Goal: Information Seeking & Learning: Learn about a topic

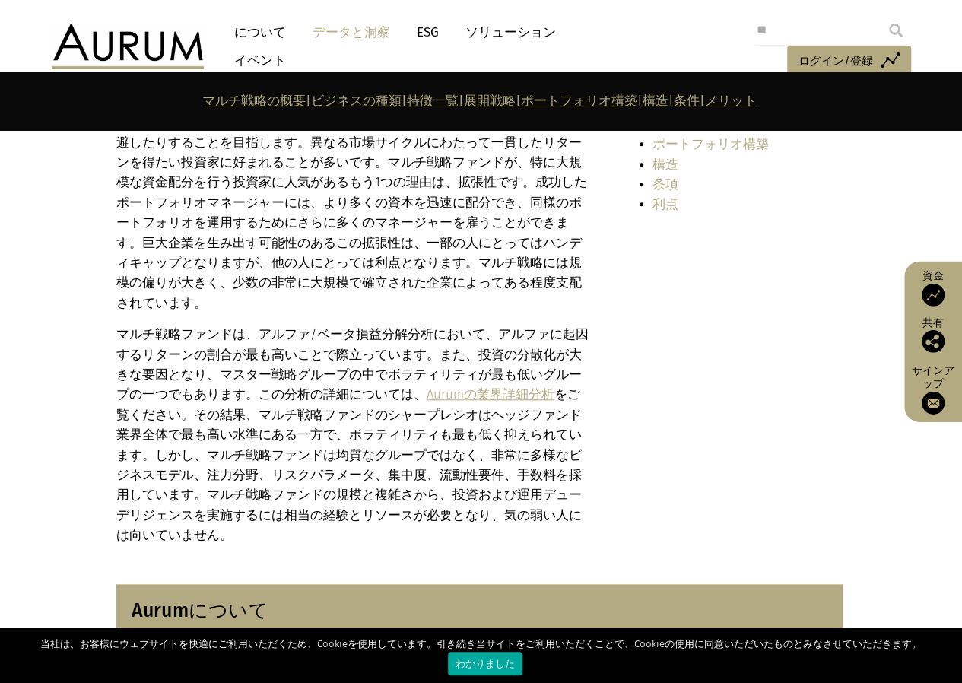
scroll to position [456, 0]
click at [452, 386] on font "Aurumの業界詳細分析" at bounding box center [490, 393] width 128 height 14
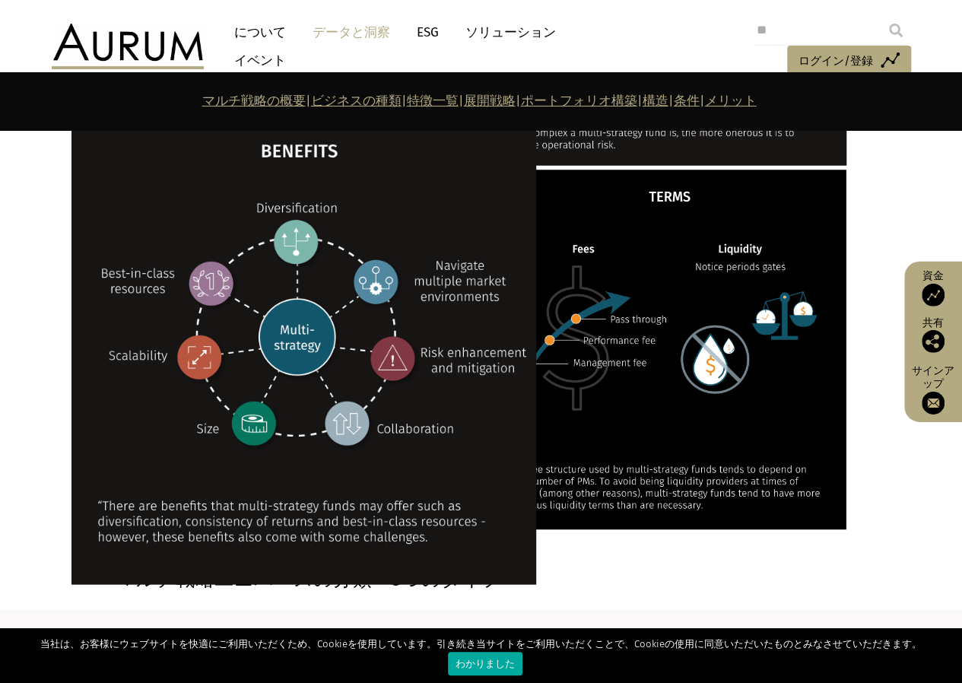
scroll to position [2205, 0]
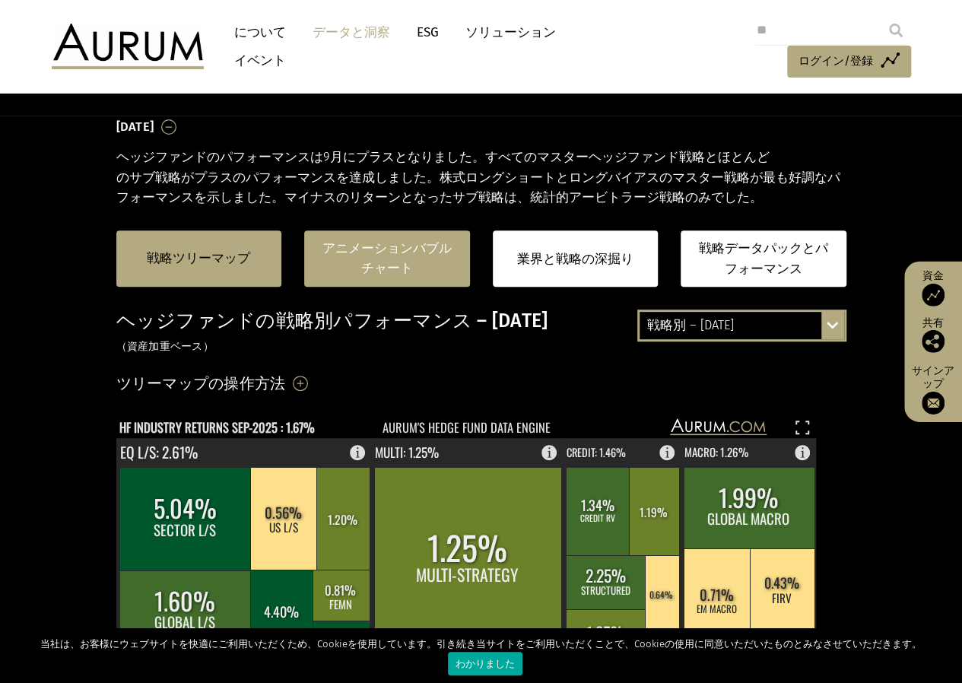
scroll to position [304, 0]
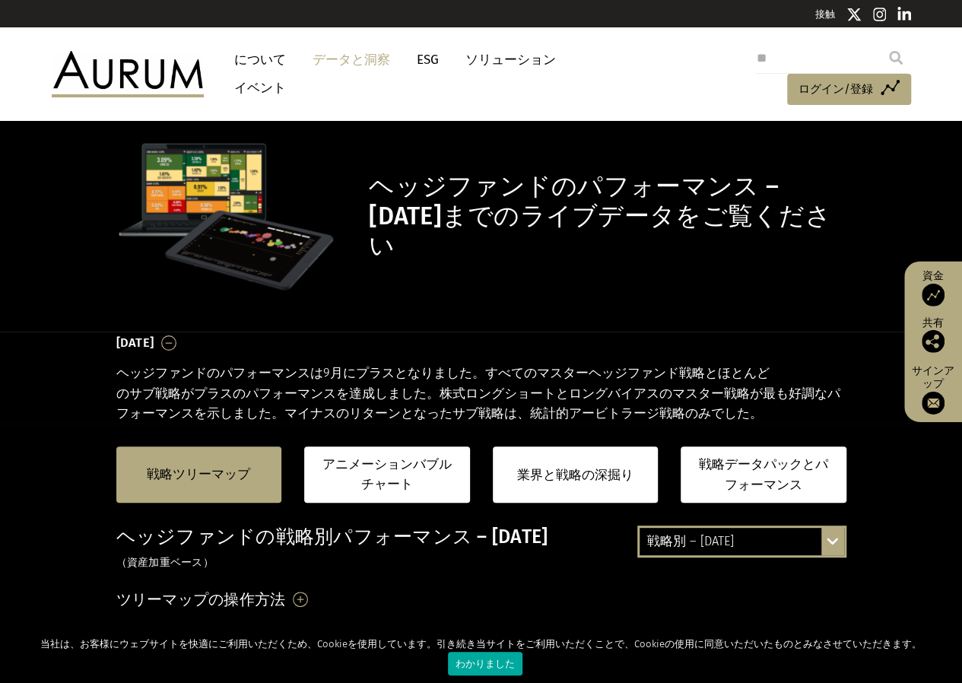
click at [258, 62] on font "について" at bounding box center [260, 60] width 52 height 16
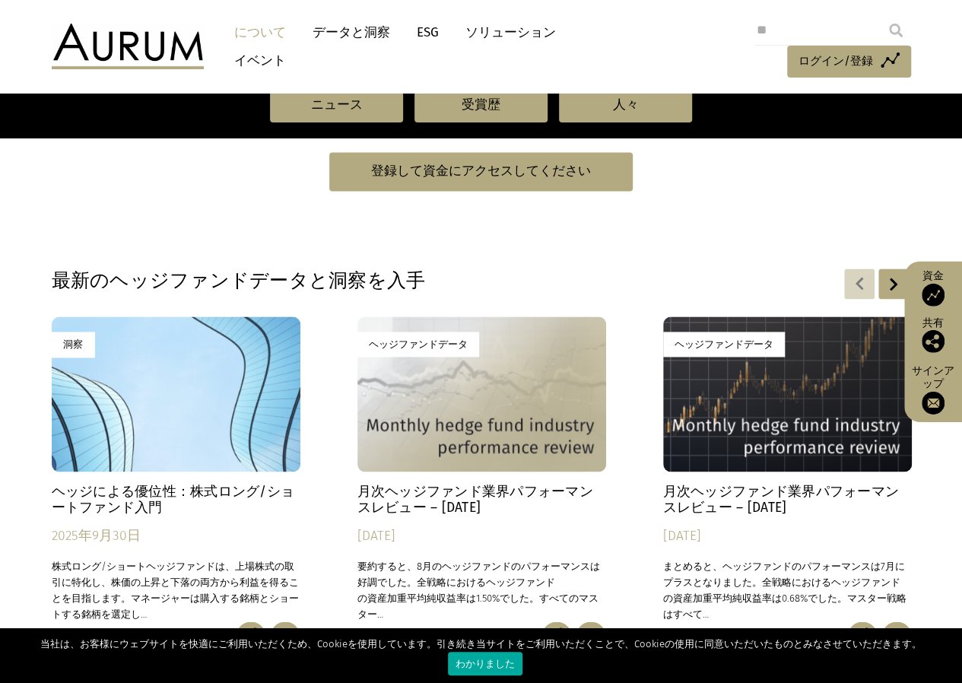
scroll to position [988, 0]
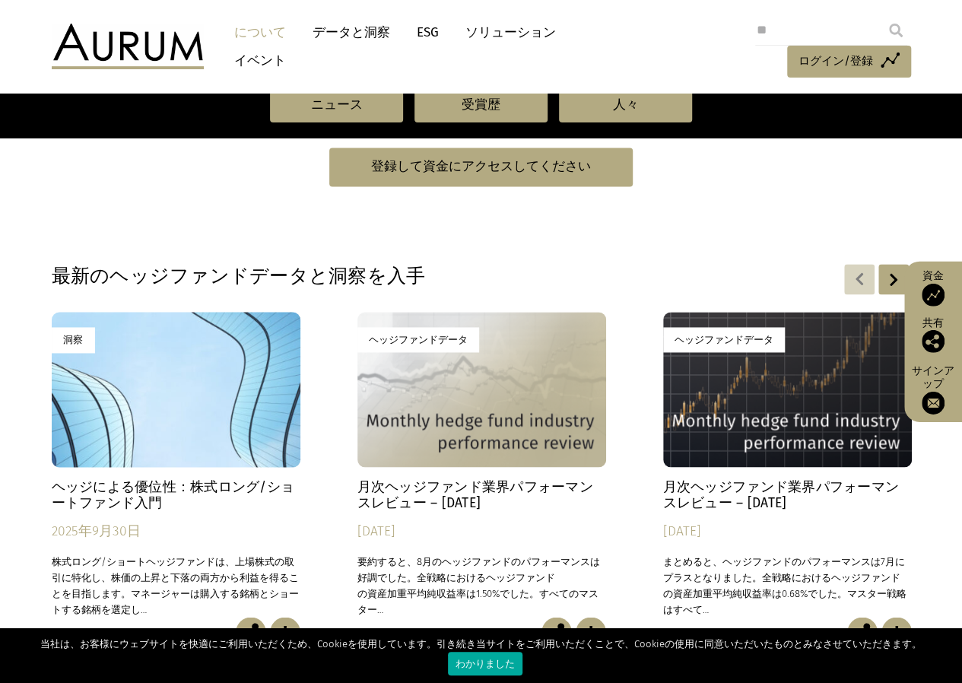
click at [140, 390] on div "洞察" at bounding box center [176, 389] width 249 height 155
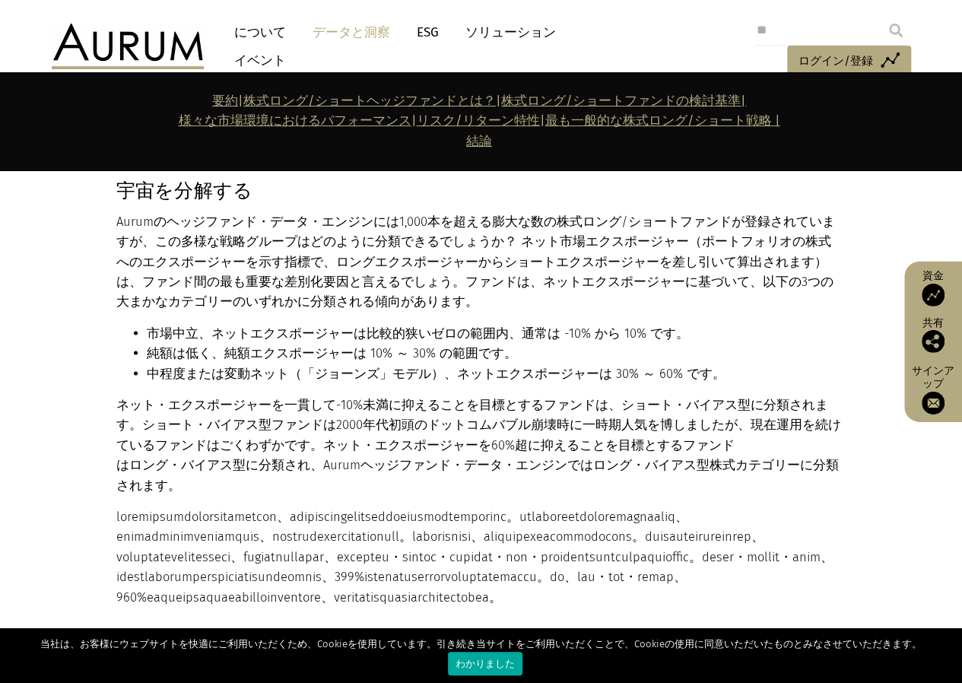
scroll to position [1385, 0]
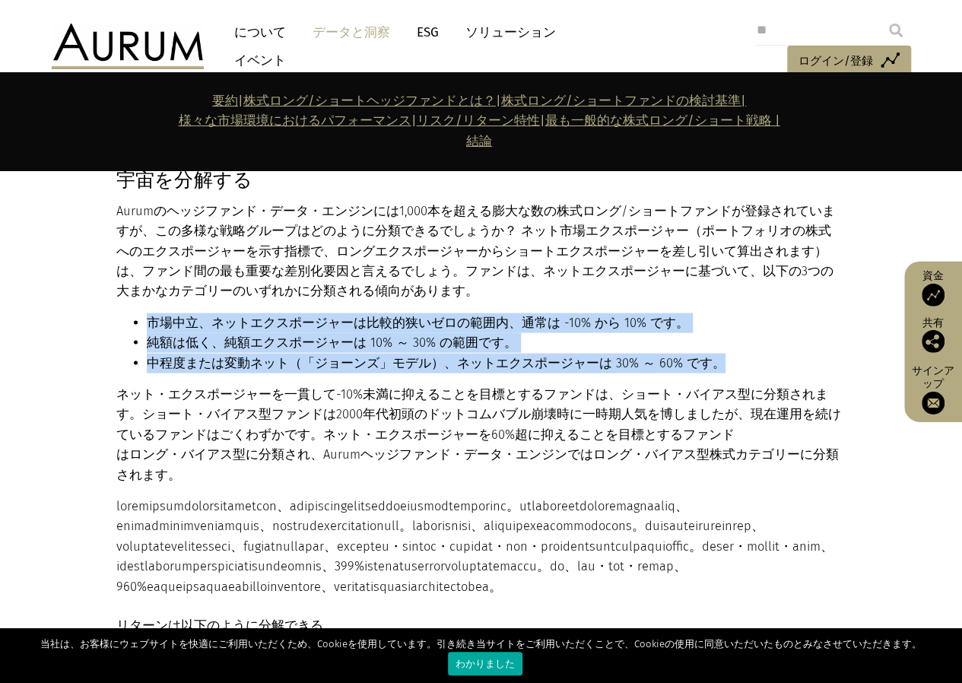
drag, startPoint x: 632, startPoint y: 280, endPoint x: 744, endPoint y: 338, distance: 126.2
click at [744, 338] on div "宇宙を分解する Aurumのヘッジファンド・データ・エンジンには1,000本を超える膨大な数の株式ロング/ショートファンドが登録されていますが、この多様な戦略…" at bounding box center [479, 382] width 726 height 428
click at [744, 353] on li "中程度または変動ネット （「ジョーンズ」モデル）、ネットエクスポージャーは 30% ～ 60% です。" at bounding box center [495, 363] width 696 height 20
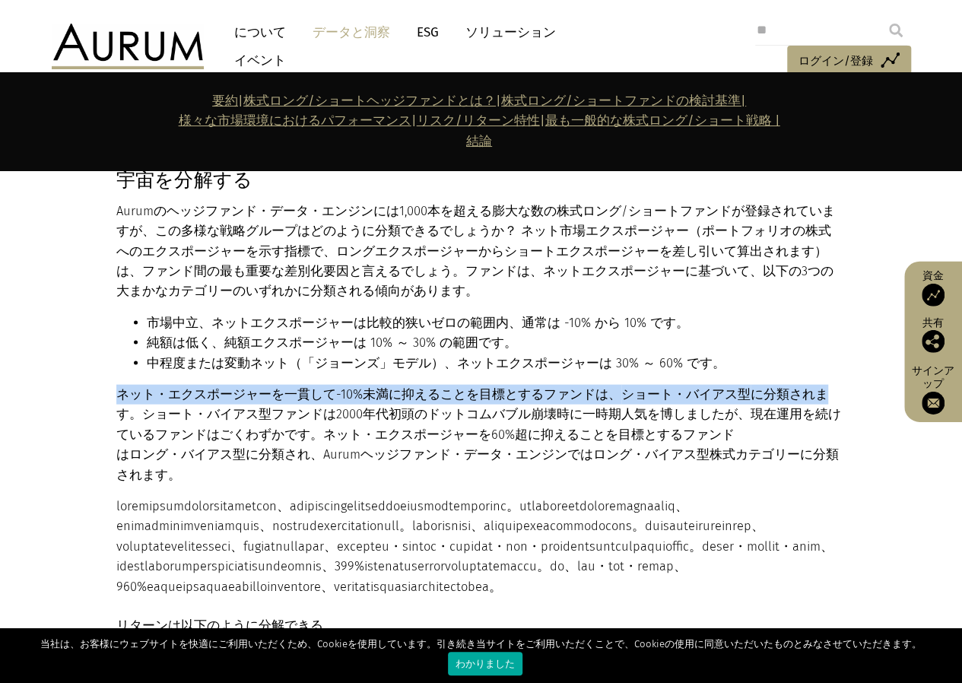
drag, startPoint x: 739, startPoint y: 338, endPoint x: 819, endPoint y: 366, distance: 85.1
click at [819, 366] on div "宇宙を分解する Aurumのヘッジファンド・データ・エンジンには1,000本を超える膨大な数の株式ロング/ショートファンドが登録されていますが、この多様な戦略…" at bounding box center [479, 382] width 726 height 428
click at [795, 353] on li "中程度または変動ネット （「ジョーンズ」モデル）、ネットエクスポージャーは 30% ～ 60% です。" at bounding box center [495, 363] width 696 height 20
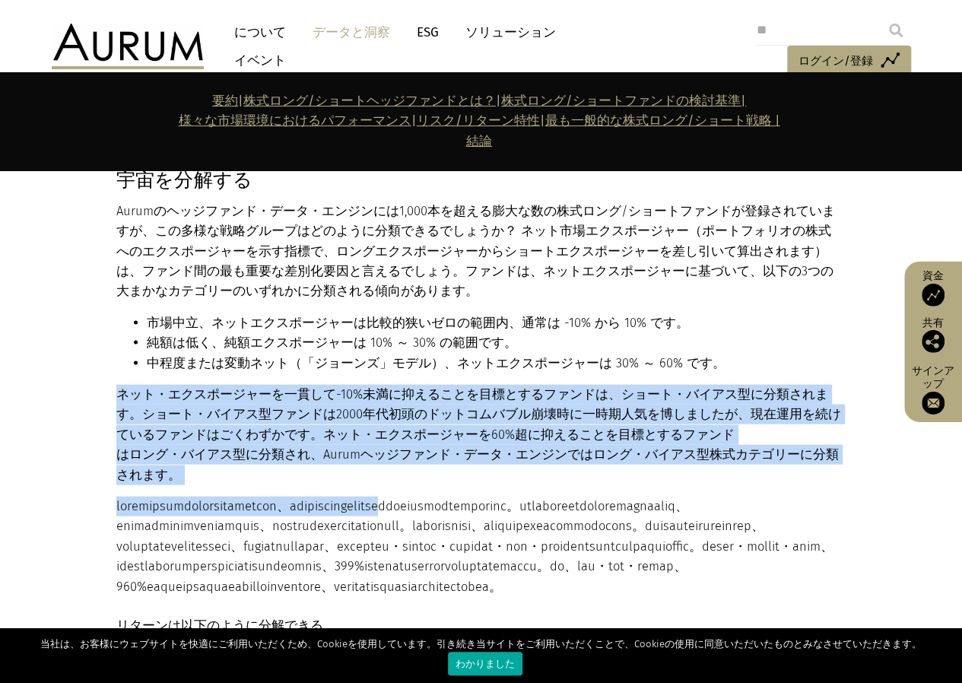
drag, startPoint x: 772, startPoint y: 362, endPoint x: 627, endPoint y: 442, distance: 165.4
click at [629, 448] on div "宇宙を分解する Aurumのヘッジファンド・データ・エンジンには1,000本を超える膨大な数の株式ロング/ショートファンドが登録されていますが、この多様な戦略…" at bounding box center [479, 382] width 726 height 428
click at [409, 357] on div "宇宙を分解する Aurumのヘッジファンド・データ・エンジンには1,000本を超える膨大な数の株式ロング/ショートファンドが登録されていますが、この多様な戦略…" at bounding box center [479, 382] width 726 height 428
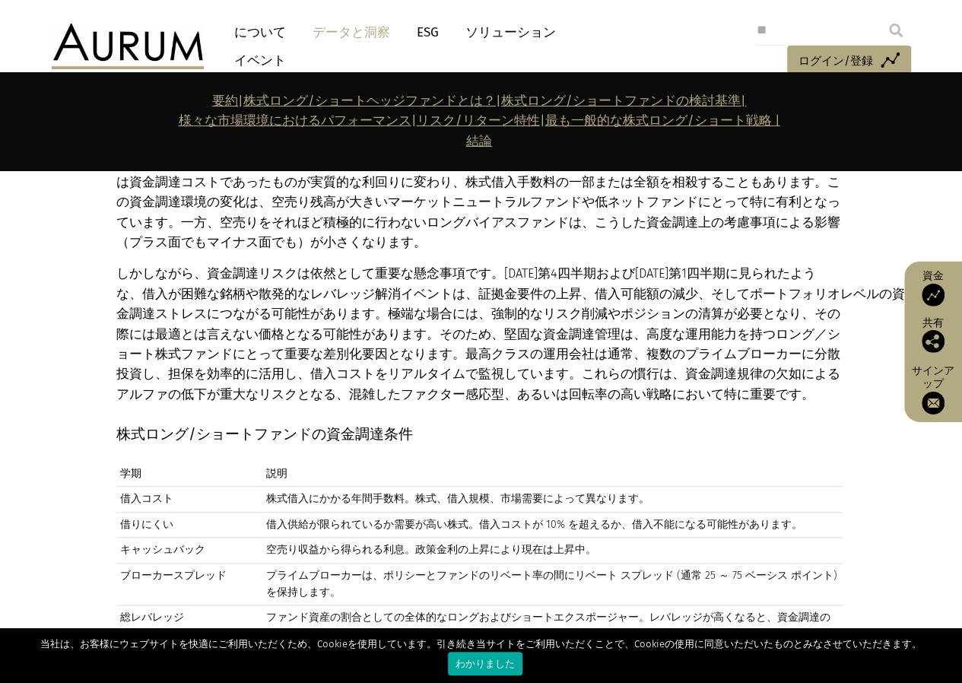
scroll to position [6083, 0]
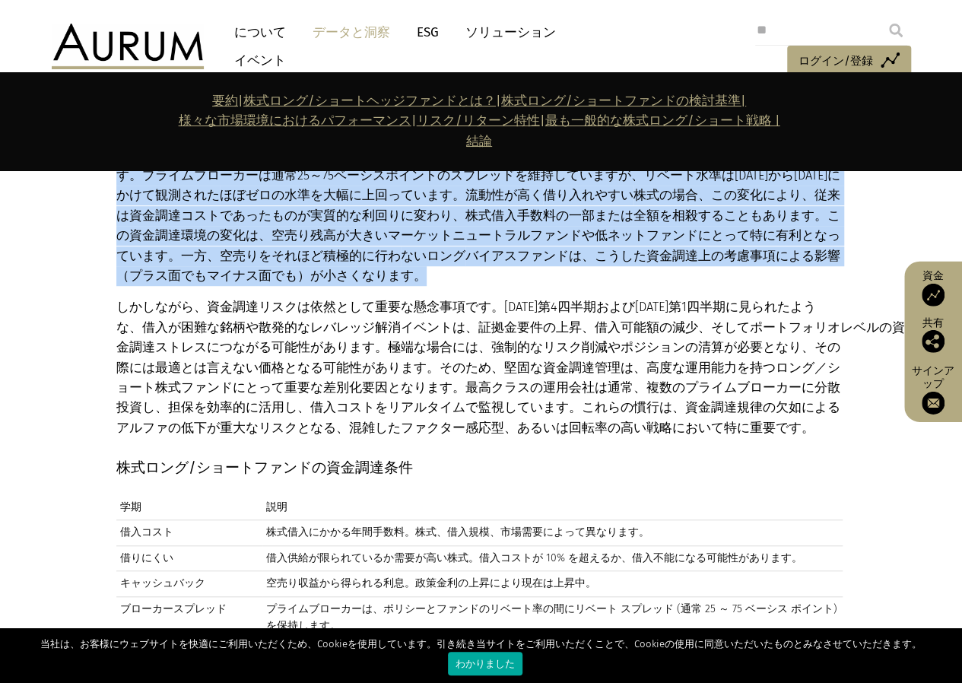
drag, startPoint x: 401, startPoint y: 239, endPoint x: 657, endPoint y: 369, distance: 286.6
click at [657, 369] on div "株式ロング/ショート投資において重要だが、過小評価されがちな側面はポートフォリオファイナンスであり、これはリターンに大きな影響を与える可能性がある。 株式ロン…" at bounding box center [479, 180] width 726 height 516
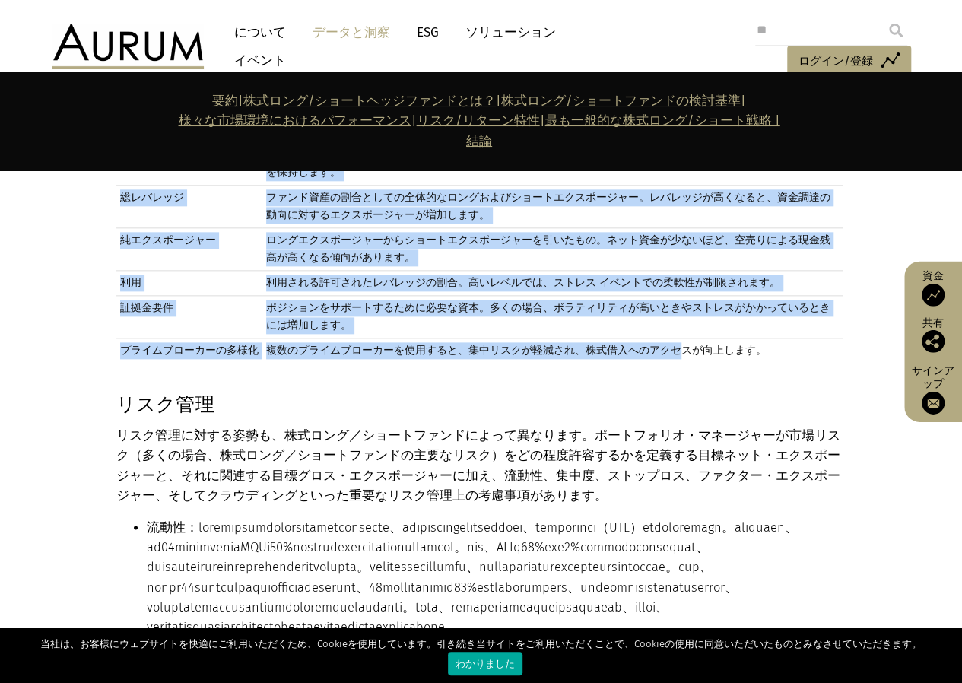
scroll to position [6539, 0]
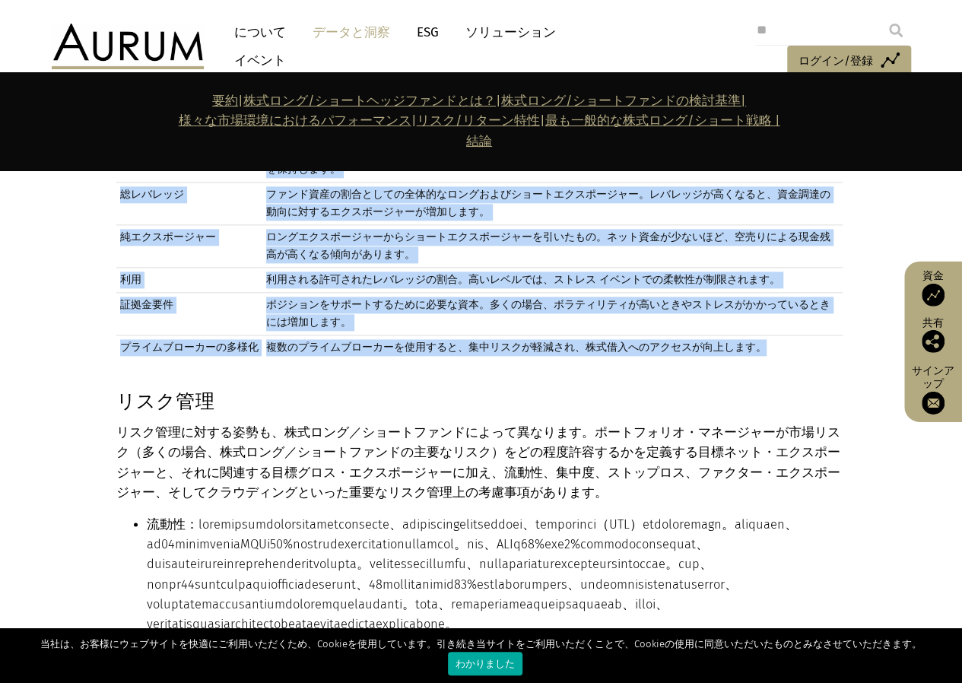
drag, startPoint x: 119, startPoint y: 220, endPoint x: 772, endPoint y: 432, distance: 686.3
click at [772, 360] on table "学期 説明 借入コスト 株式借入にかかる年間手数料。株式、借入規模、市場需要によって異なります。 借りにくい 借入供給が限られているか需要が高い株式。借入コス…" at bounding box center [479, 199] width 726 height 321
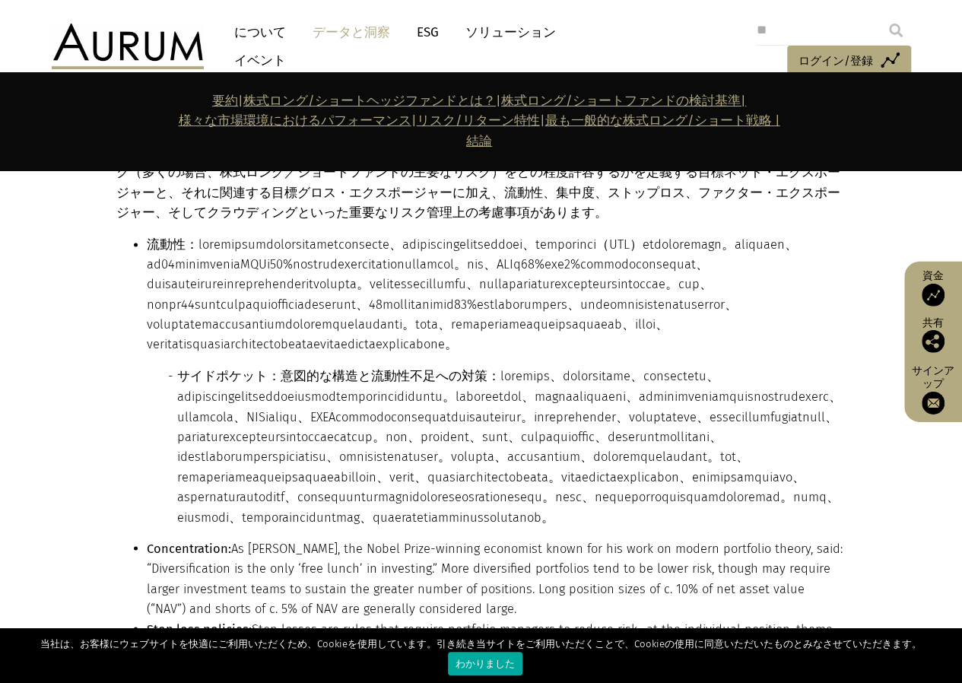
scroll to position [6843, 0]
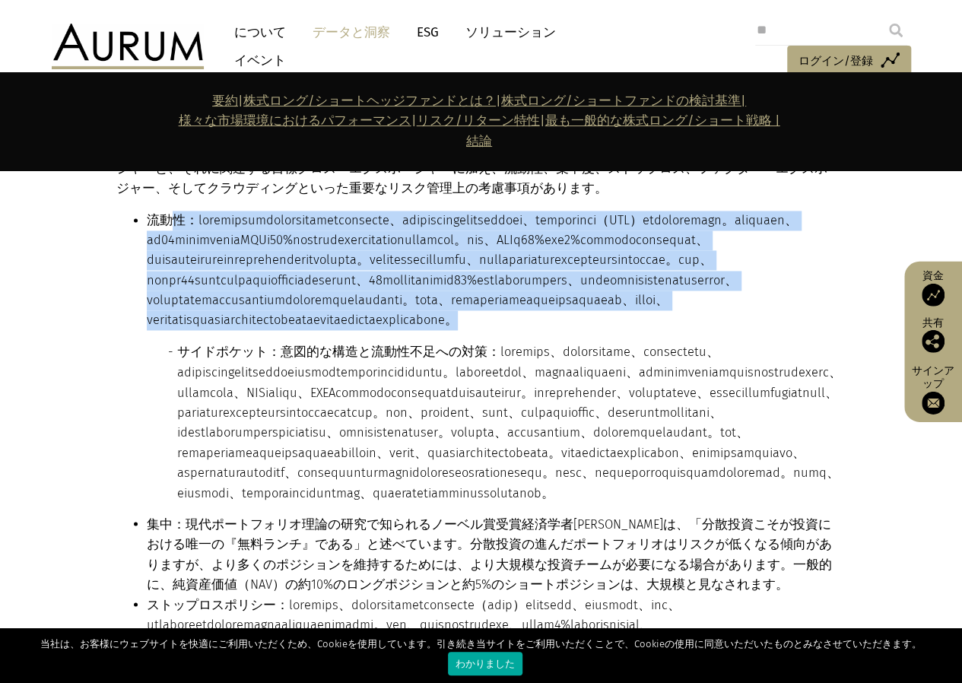
drag, startPoint x: 172, startPoint y: 309, endPoint x: 643, endPoint y: 478, distance: 500.6
click at [643, 478] on li "流動性： サイドポケット：意図的な構造と流動性不足への対策：" at bounding box center [495, 357] width 696 height 292
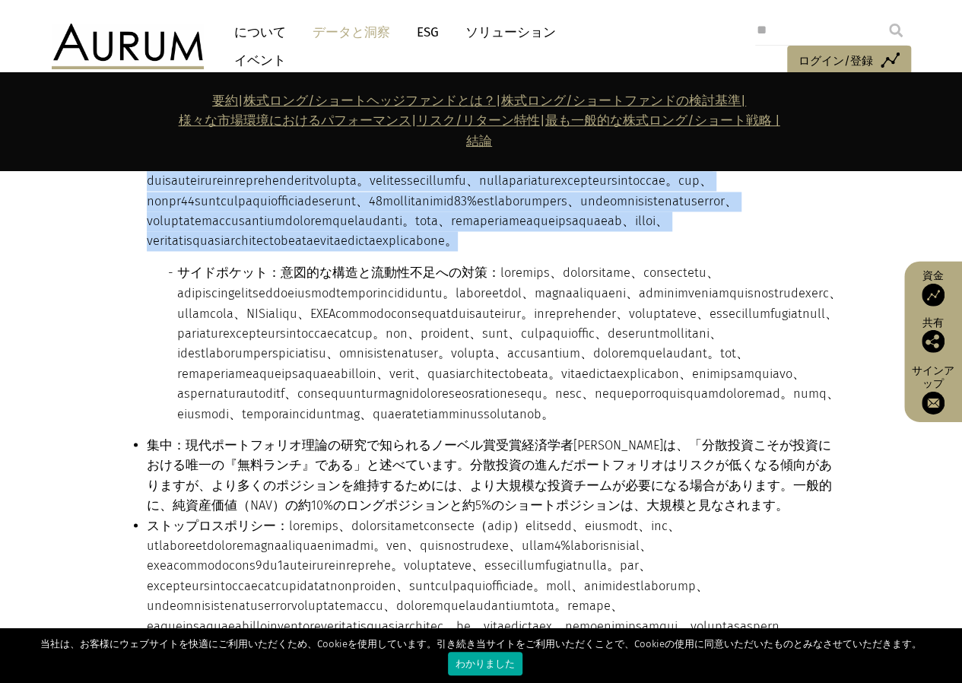
scroll to position [7071, 0]
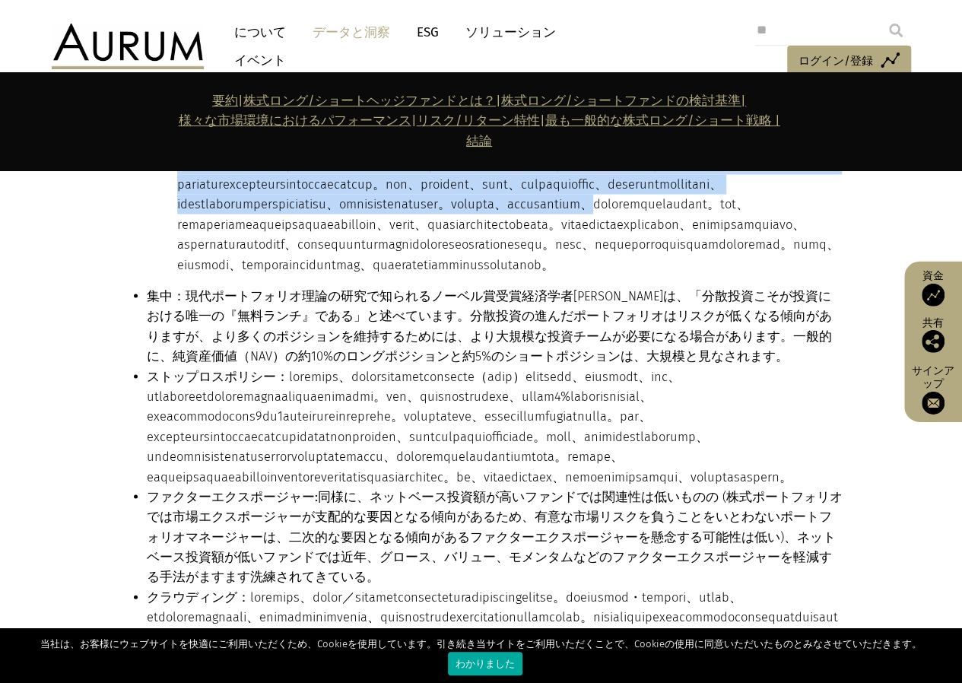
drag, startPoint x: 525, startPoint y: 295, endPoint x: 550, endPoint y: 422, distance: 129.4
click at [550, 271] on font at bounding box center [509, 193] width 664 height 155
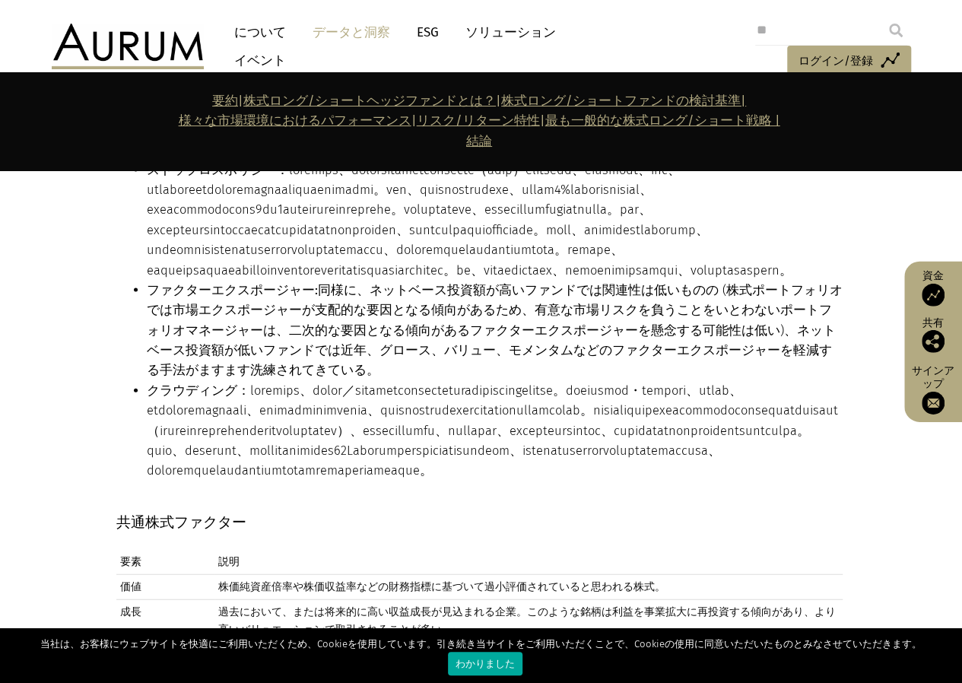
scroll to position [7299, 0]
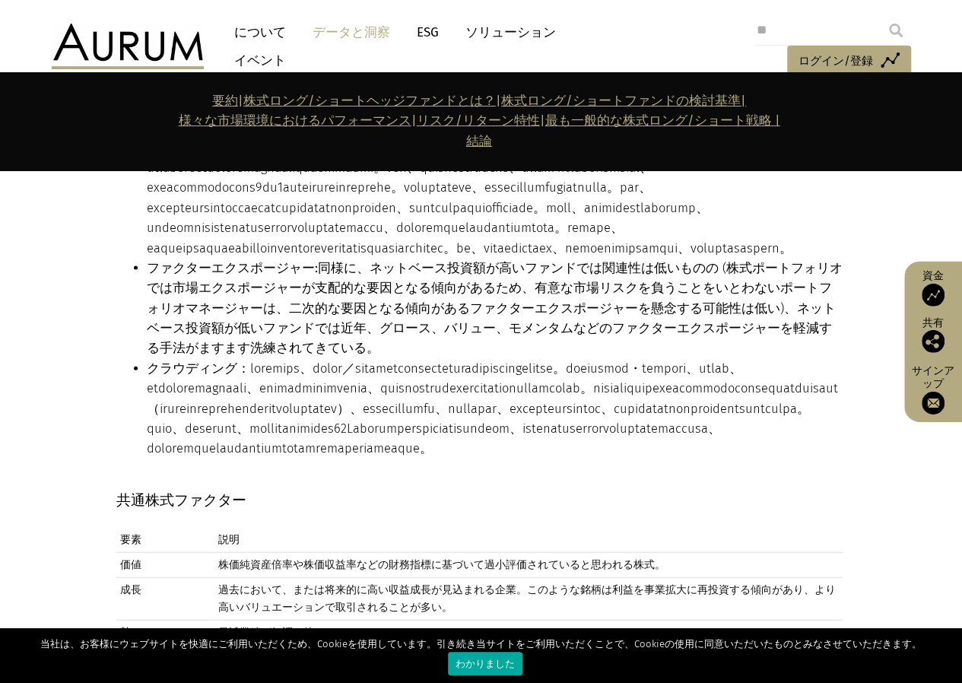
drag, startPoint x: 629, startPoint y: 377, endPoint x: 772, endPoint y: 386, distance: 144.0
click at [772, 386] on ul "流動性： サイドポケット：意図的な構造と流動性不足への対策： 集中： 現代ポートフォリオ理論の研究で知られるノーベル賞受賞経済学者ハリー・マーコウィッツは、「…" at bounding box center [479, 106] width 726 height 705
click at [772, 138] on li "集中： 現代ポートフォリオ理論の研究で知られるノーベル賞受賞経済学者ハリー・マーコウィッツは、「分散投資こそが投資における唯一の『無料ランチ』である」と述べて…" at bounding box center [495, 98] width 696 height 81
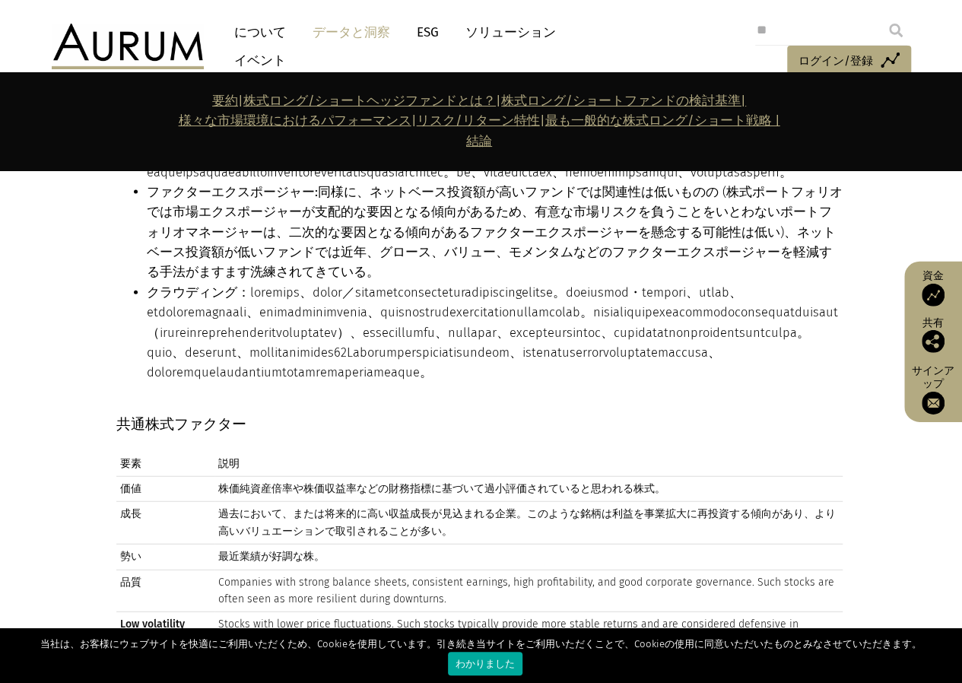
drag, startPoint x: 769, startPoint y: 335, endPoint x: 768, endPoint y: 322, distance: 13.7
click at [768, 322] on ul "流動性： サイドポケット：意図的な構造と流動性不足への対策： 集中： 現代ポートフォリオ理論の研究で知られるノーベル賞受賞経済学者ハリー・マーコウィッツは、「…" at bounding box center [479, 30] width 726 height 705
click at [654, 179] on font at bounding box center [469, 122] width 645 height 115
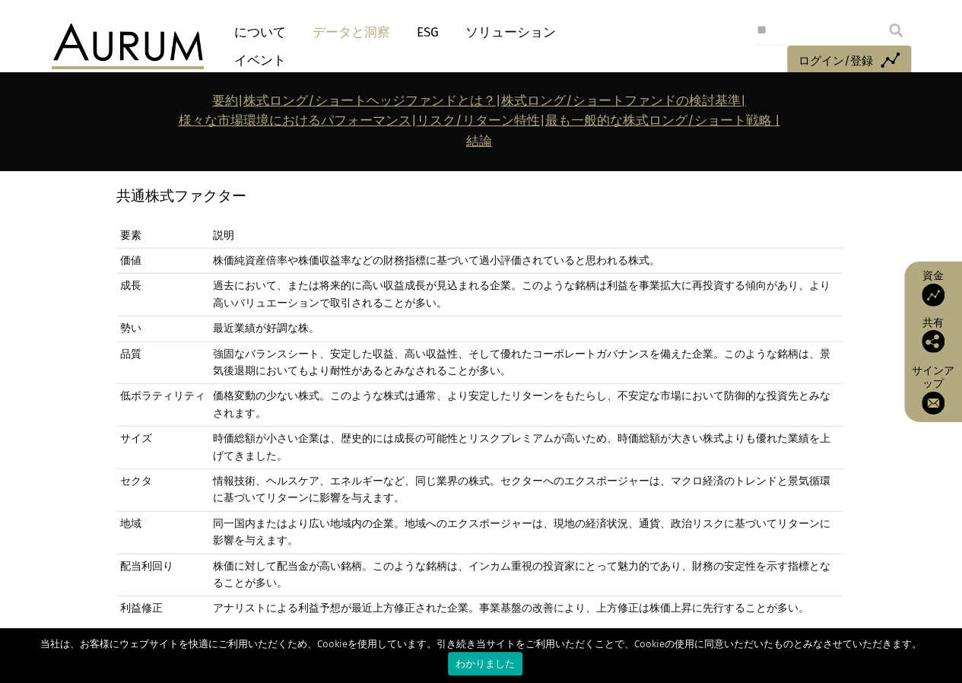
scroll to position [7679, 0]
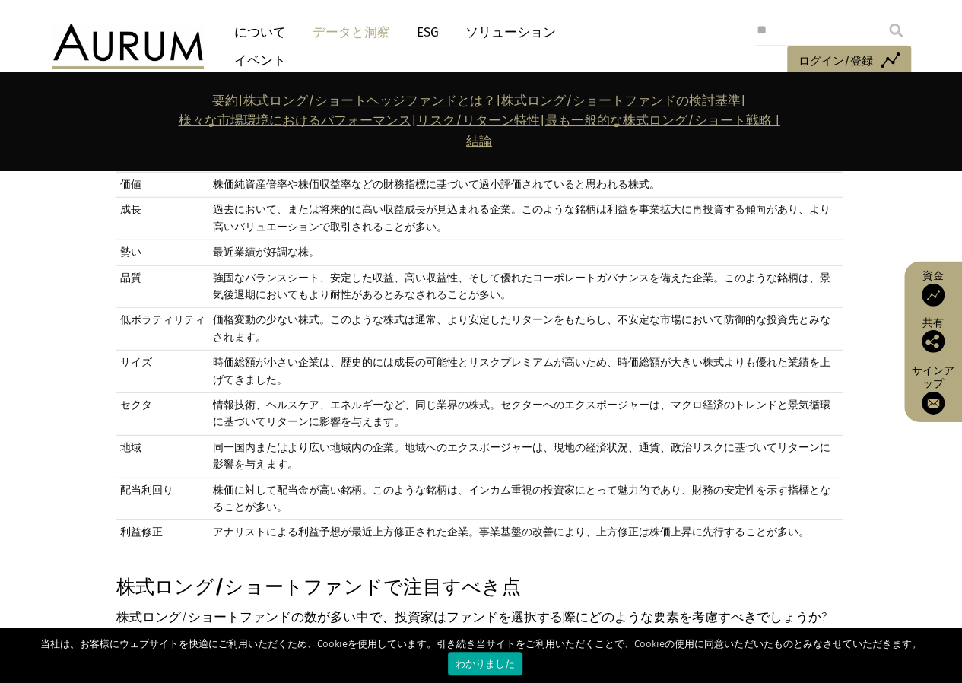
drag, startPoint x: 579, startPoint y: 288, endPoint x: 621, endPoint y: 443, distance: 160.6
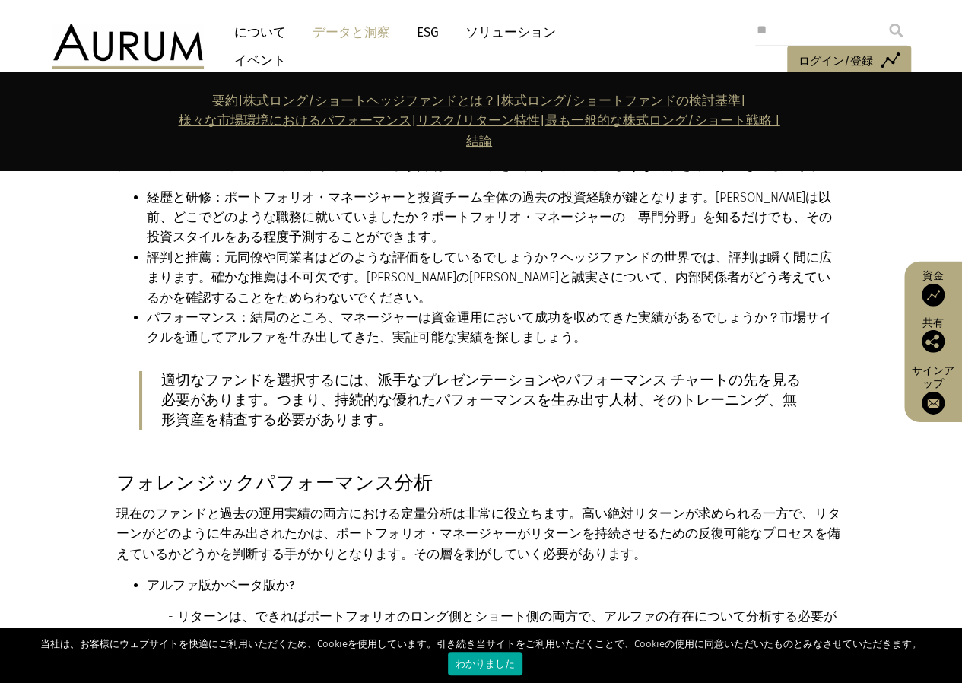
scroll to position [8136, 0]
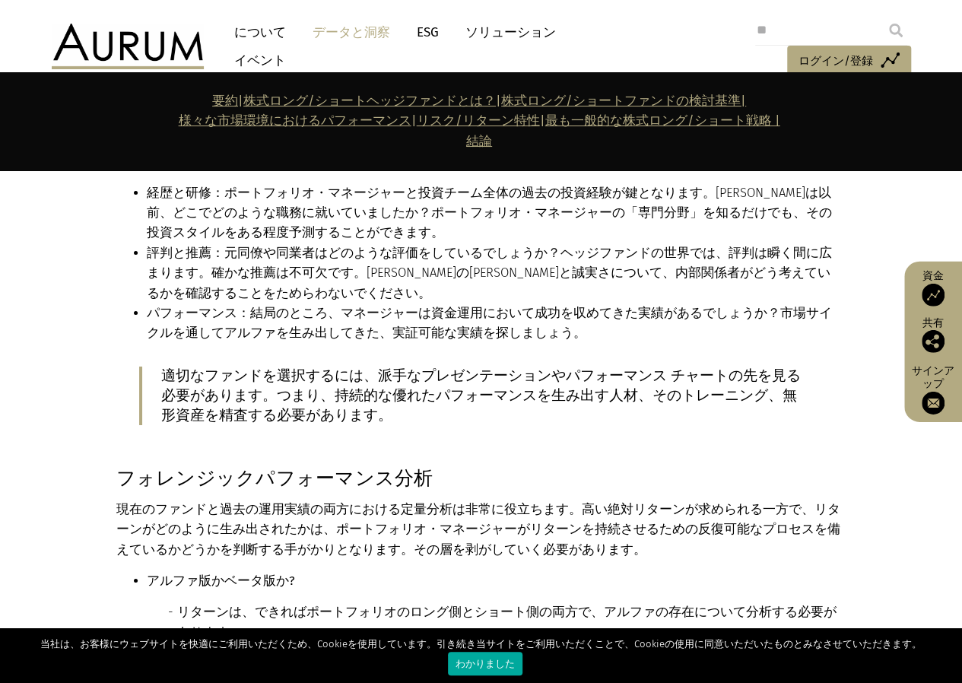
drag, startPoint x: 611, startPoint y: 433, endPoint x: 814, endPoint y: 452, distance: 203.9
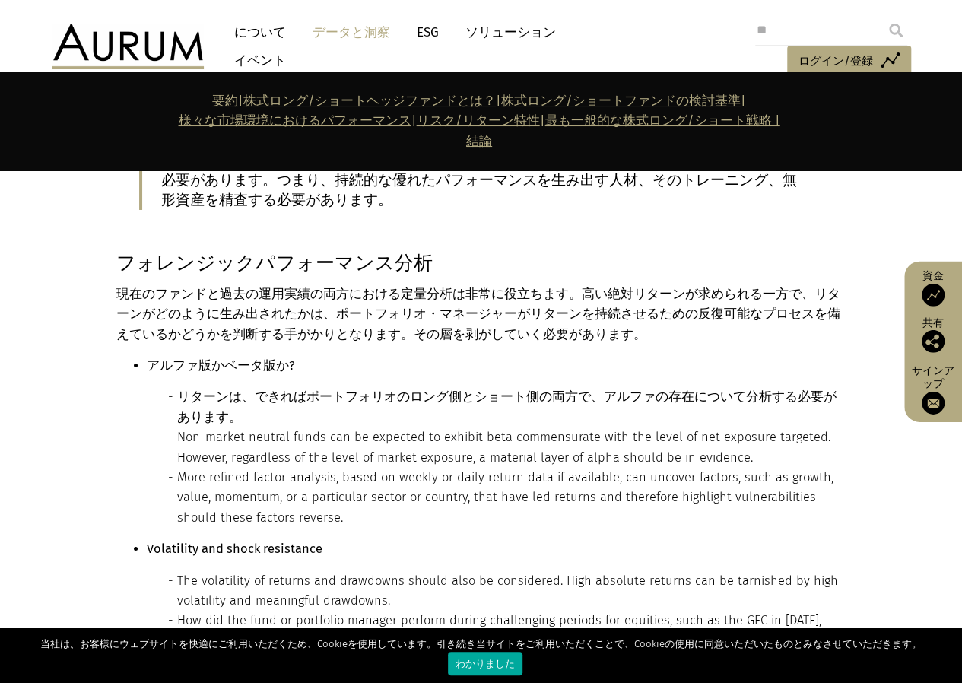
scroll to position [8440, 0]
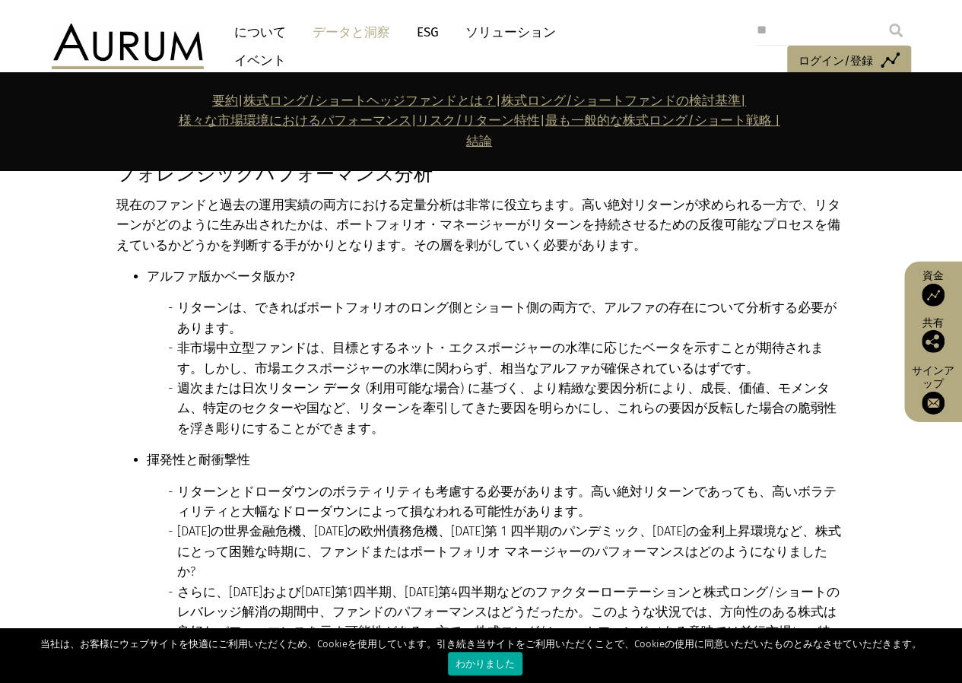
drag, startPoint x: 673, startPoint y: 465, endPoint x: 731, endPoint y: 325, distance: 152.3
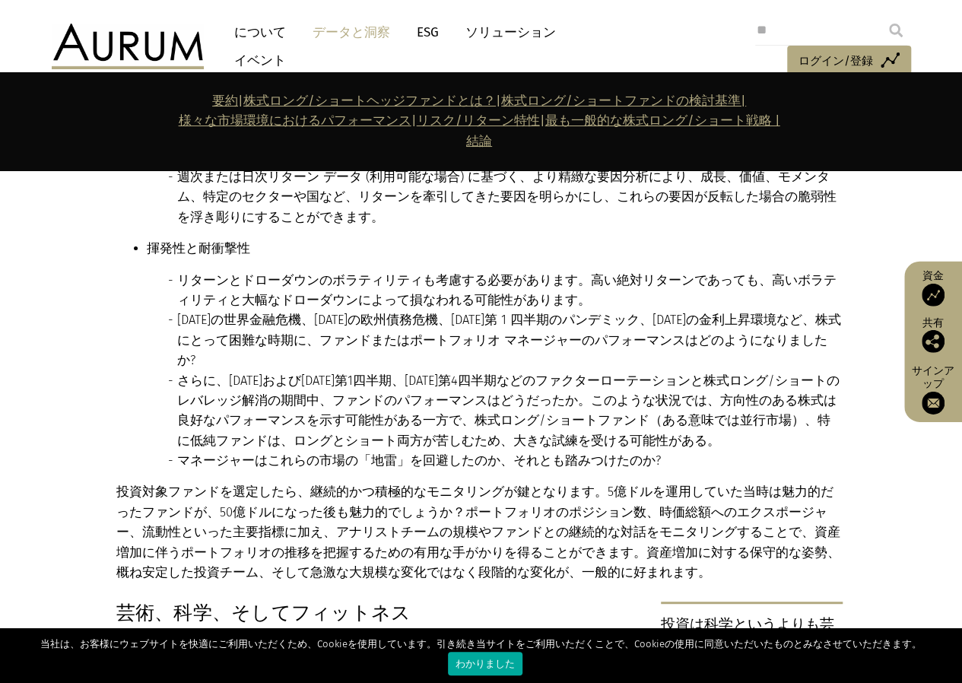
scroll to position [8668, 0]
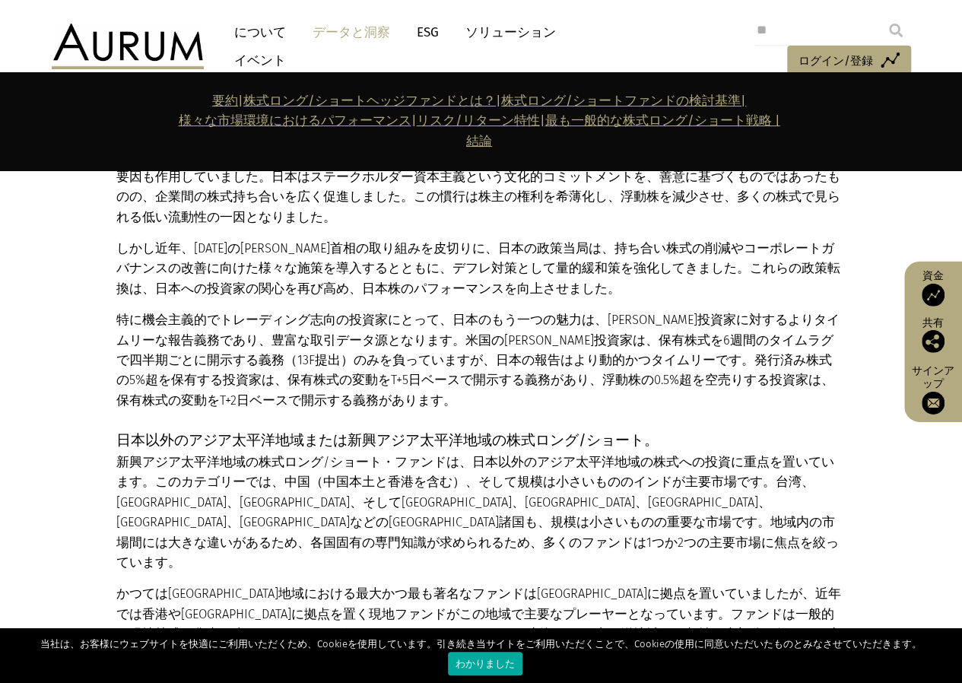
scroll to position [12089, 0]
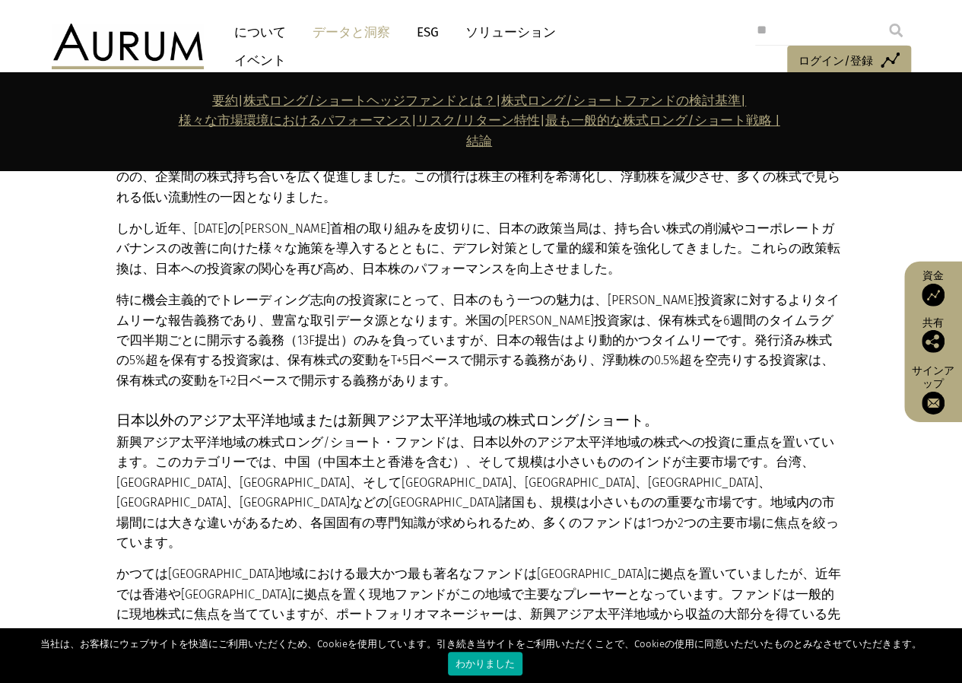
drag, startPoint x: 579, startPoint y: 315, endPoint x: 632, endPoint y: 338, distance: 57.9
click at [631, 329] on div "日本のロング/ショート 株式に関しては、日本はヨーロッパと多くの類似点を持っています。 資本市場は適度に成熟しており、上場株式の数が多く（米国の上場株式の数と…" at bounding box center [479, 135] width 726 height 509
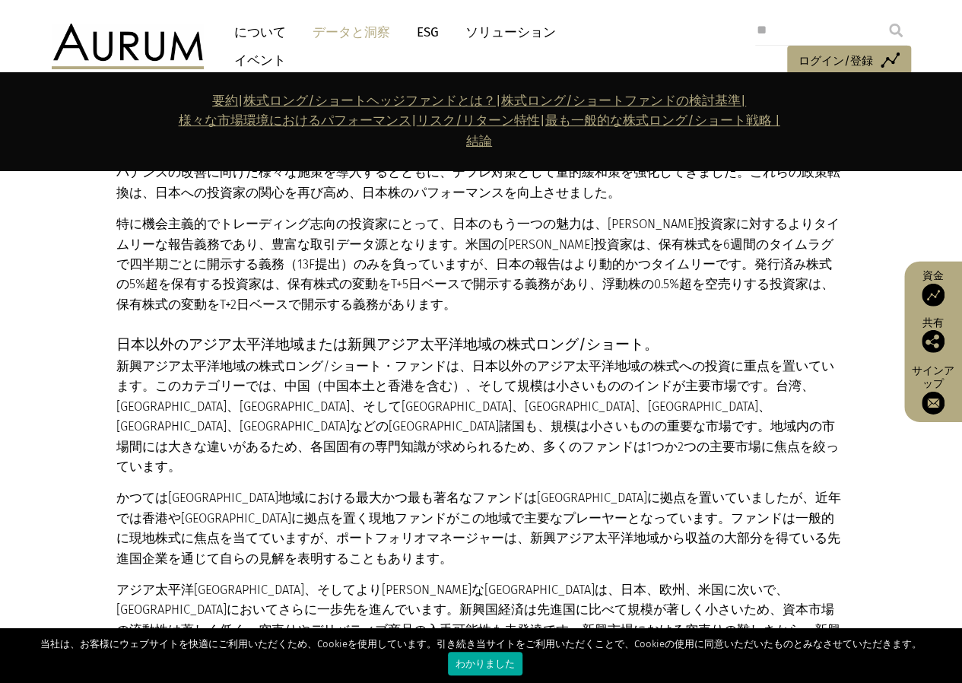
click at [635, 315] on div "日本のロング/ショート 株式に関しては、日本はヨーロッパと多くの類似点を持っています。 資本市場は適度に成熟しており、上場株式の数が多く（米国の上場株式の数と…" at bounding box center [479, 59] width 726 height 509
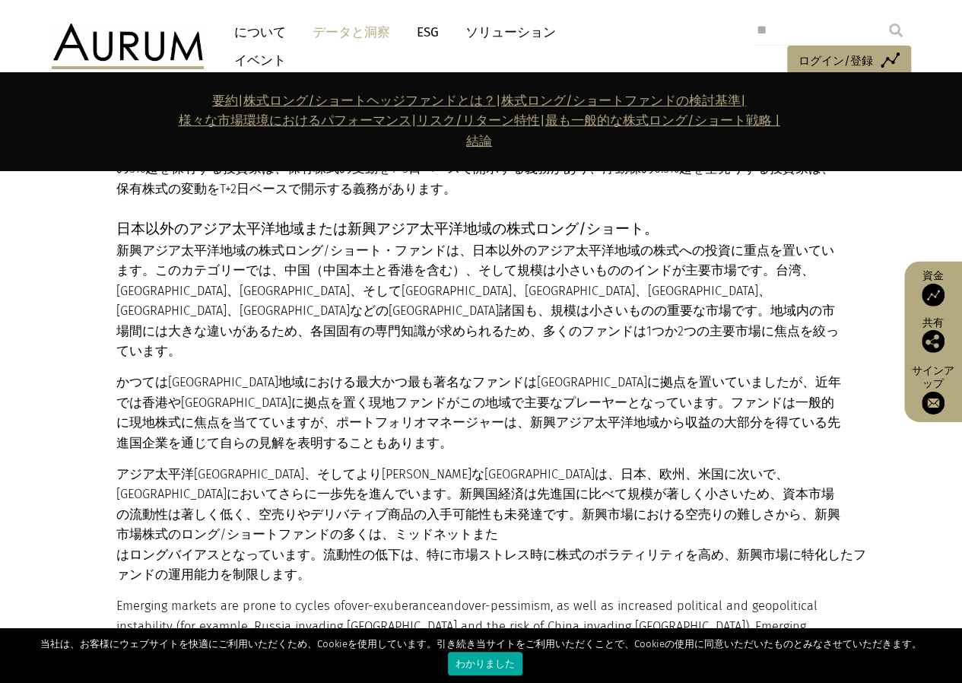
scroll to position [12317, 0]
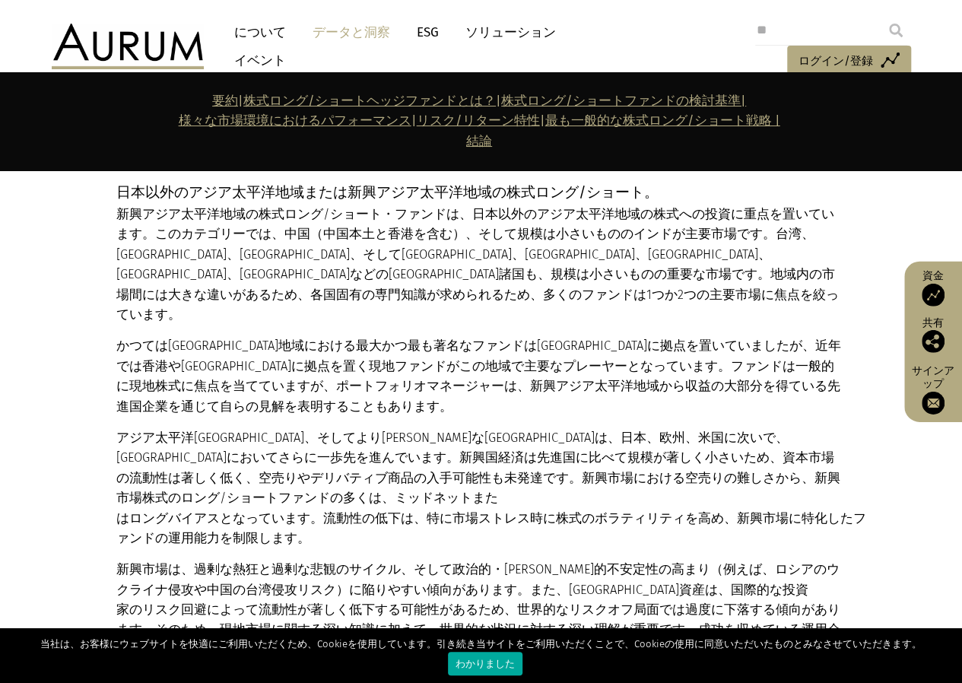
drag, startPoint x: 626, startPoint y: 289, endPoint x: 629, endPoint y: 300, distance: 11.8
drag, startPoint x: 625, startPoint y: 276, endPoint x: 815, endPoint y: 385, distance: 219.3
click at [815, 163] on p "特に機会主義的で トレーディング志向の 投資家にとって、日本のもう一つの魅力は、大口投資家に対するよりタイムリーな報告義務であり、豊富な取引データ源となります…" at bounding box center [479, 112] width 726 height 100
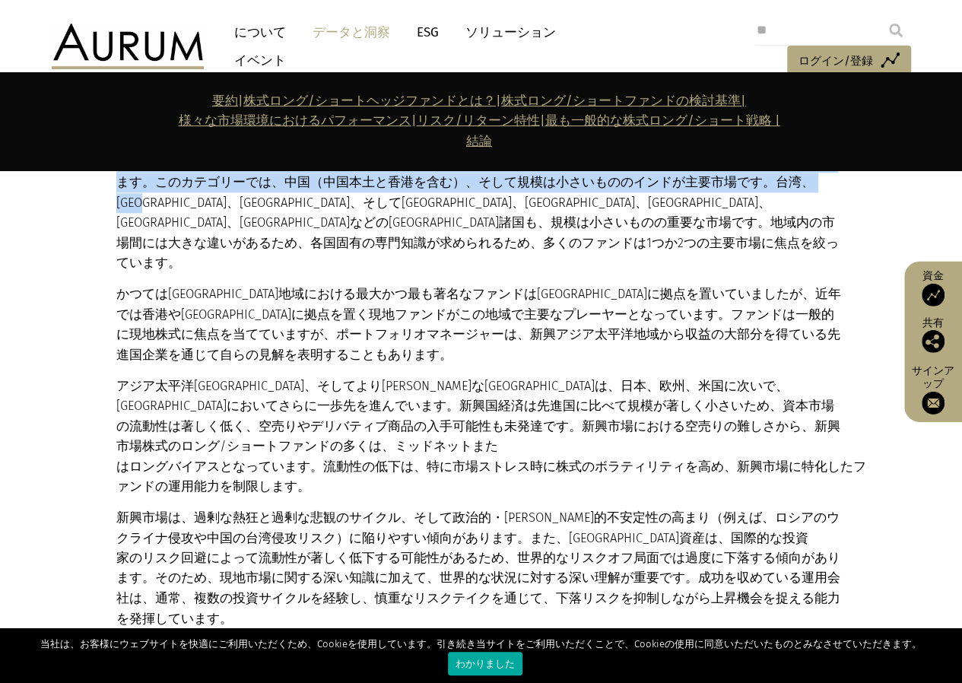
scroll to position [12393, 0]
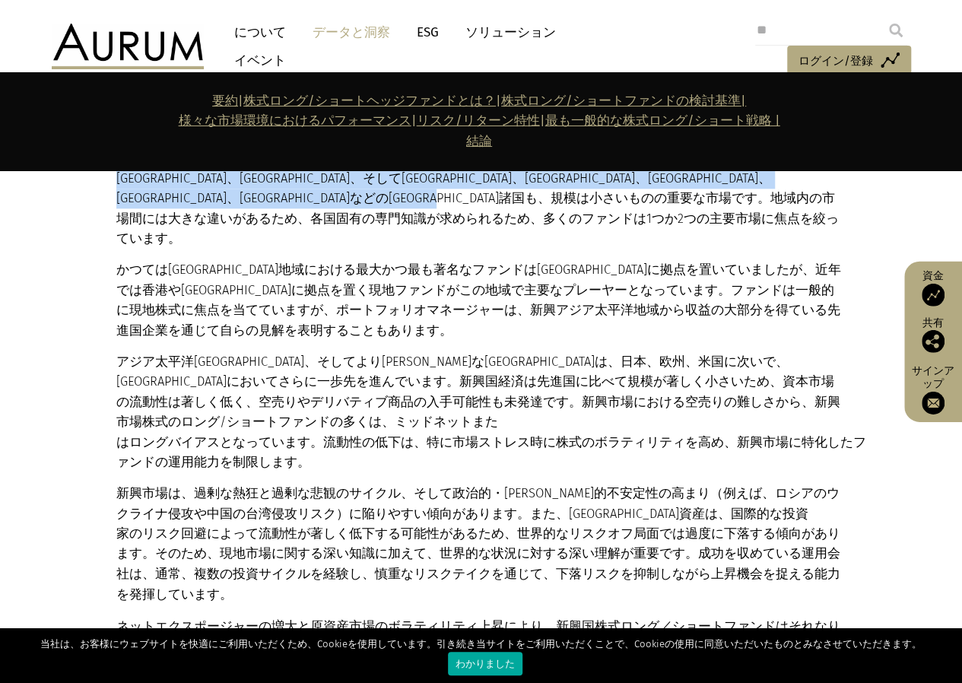
drag, startPoint x: 813, startPoint y: 390, endPoint x: 803, endPoint y: 452, distance: 62.5
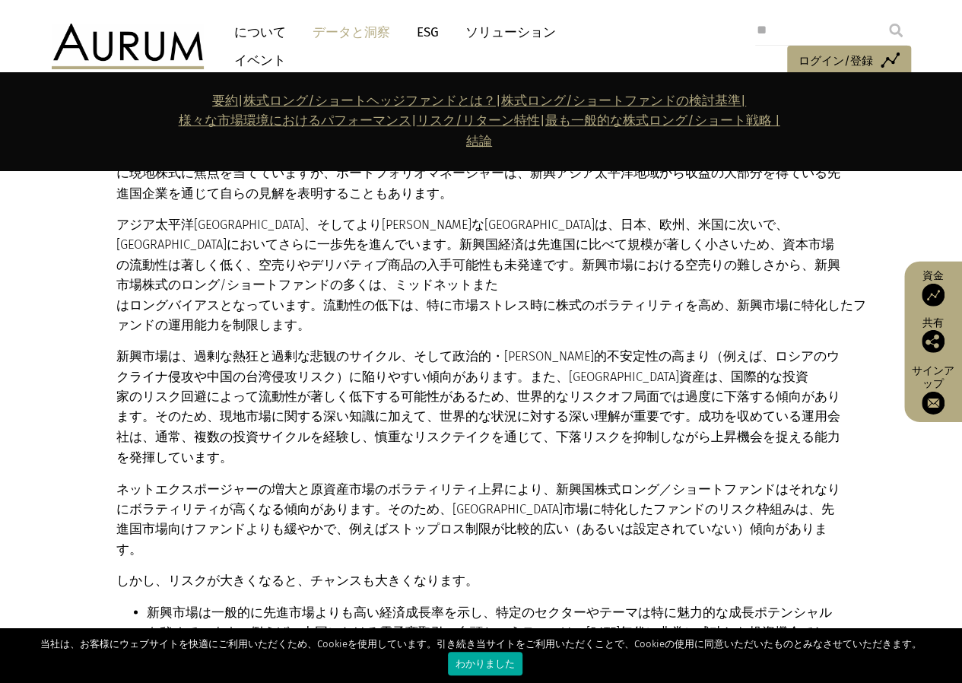
scroll to position [12545, 0]
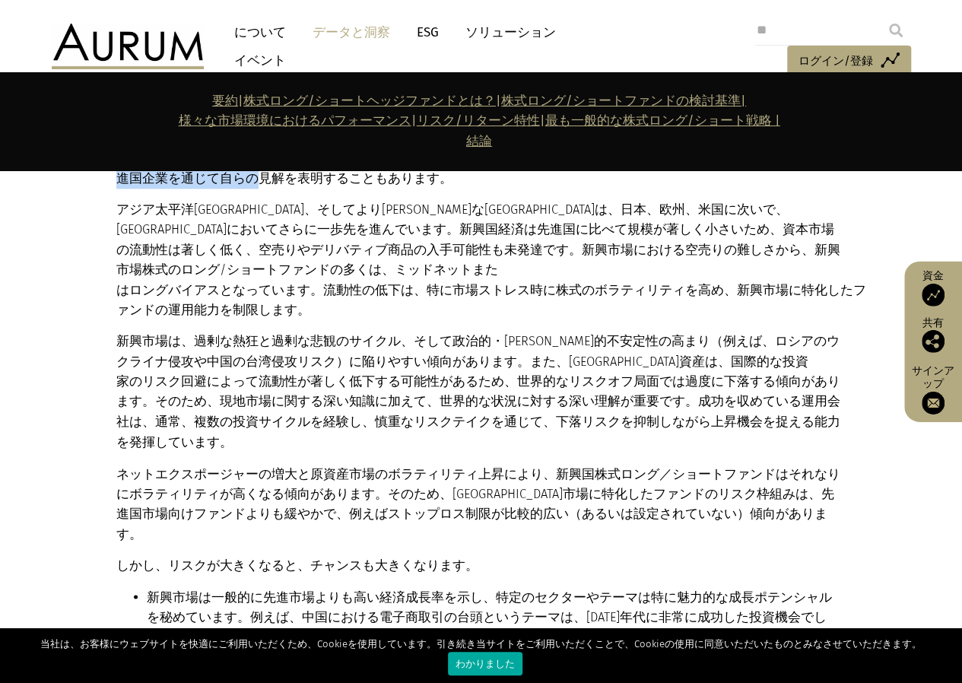
drag, startPoint x: 762, startPoint y: 379, endPoint x: 769, endPoint y: 307, distance: 72.5
click at [769, 307] on div "日本以外のアジア太平洋地域または新興アジア太平洋地域の株式ロング/ショート。 新興アジア太平洋地域の株式ロング/ショート・ファンドは、日本以外のアジア太平洋地…" at bounding box center [479, 476] width 726 height 1045
click at [769, 97] on p "日本以外のアジア太平洋地域または新興アジア太平洋地域の株式ロング/ショート。 新興アジア太平洋地域の株式ロング/ショート・ファンドは、日本以外のアジア太平洋地…" at bounding box center [479, 25] width 726 height 143
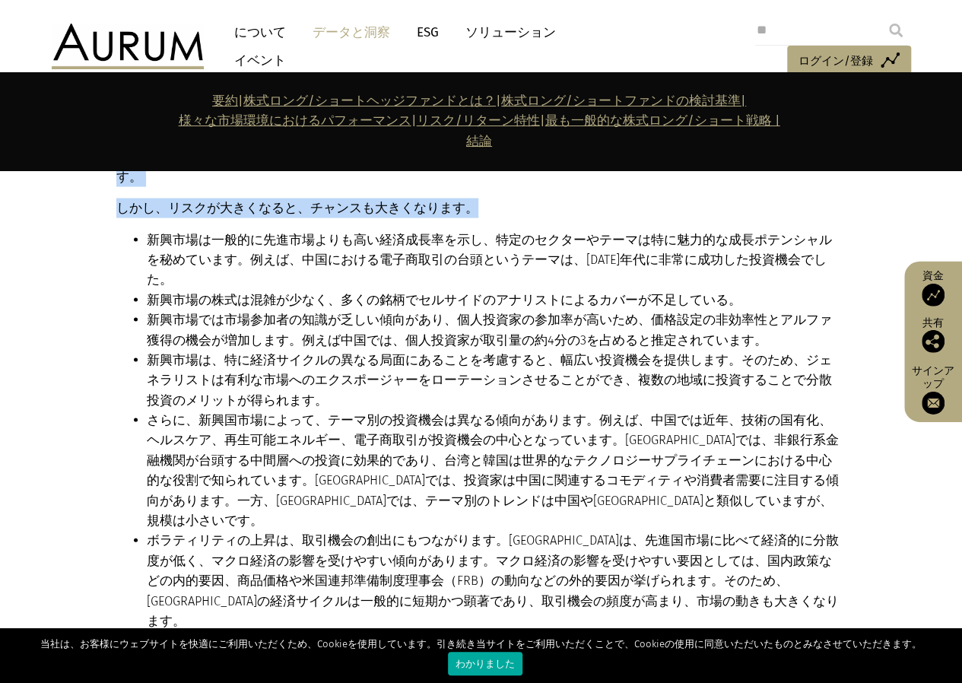
scroll to position [12925, 0]
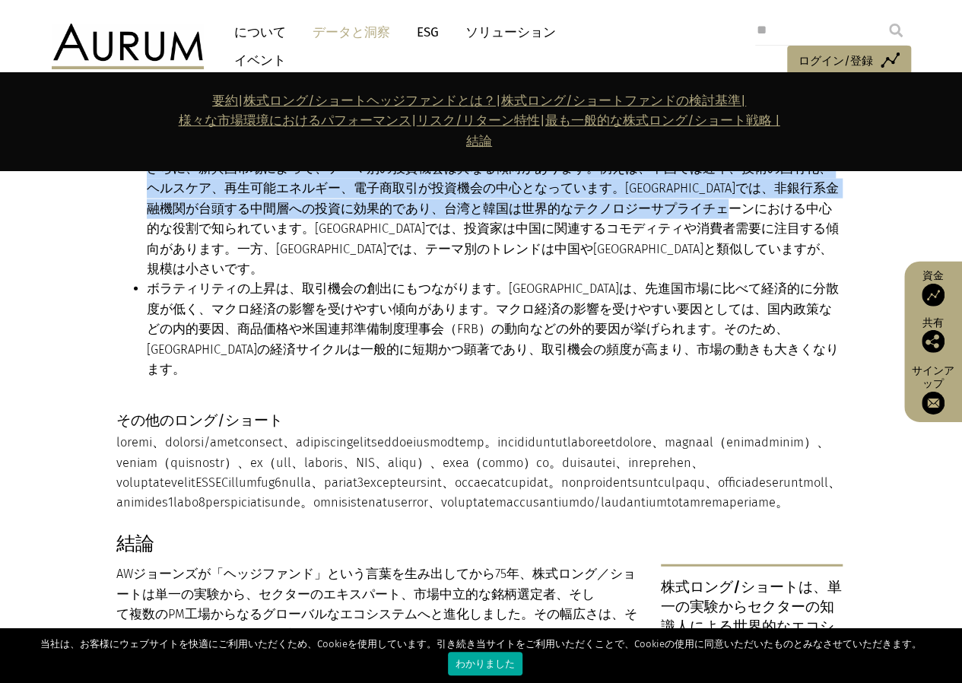
drag, startPoint x: 769, startPoint y: 307, endPoint x: 763, endPoint y: 382, distance: 74.7
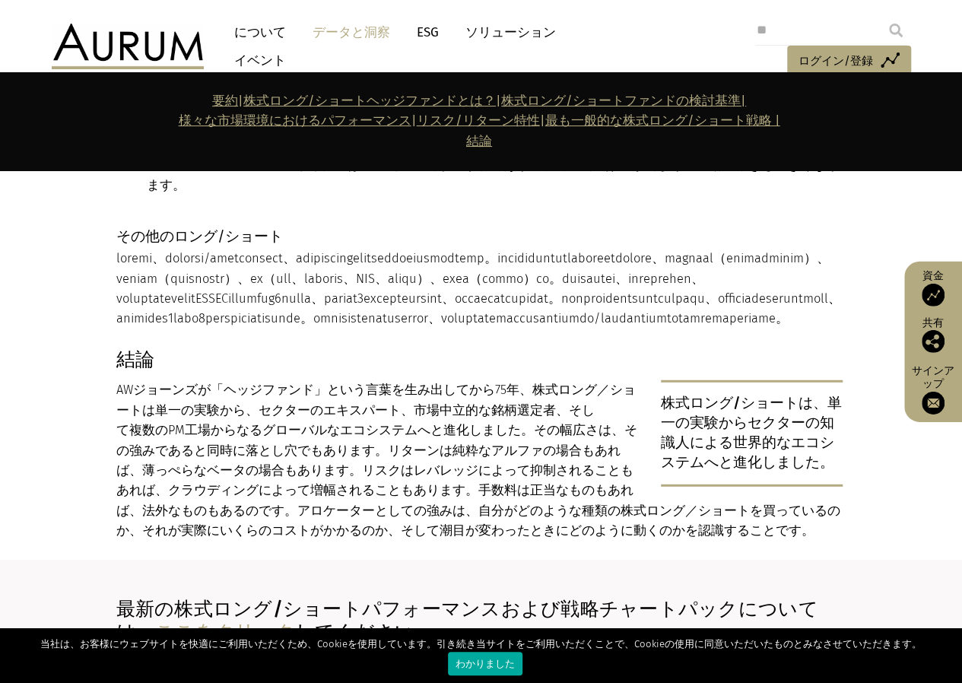
scroll to position [13381, 0]
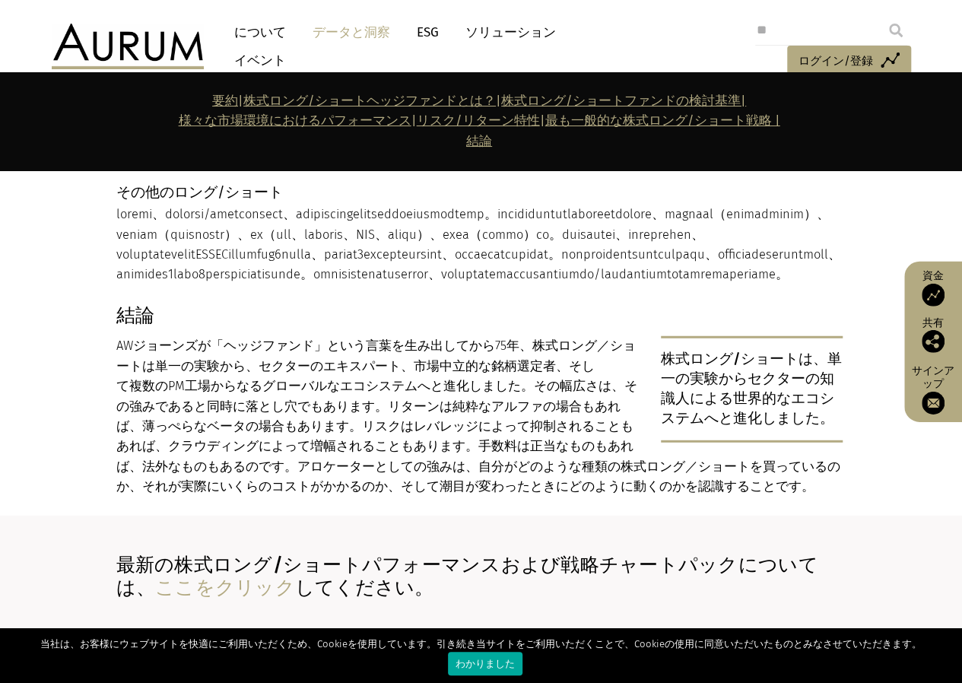
click at [763, 281] on font at bounding box center [478, 244] width 724 height 74
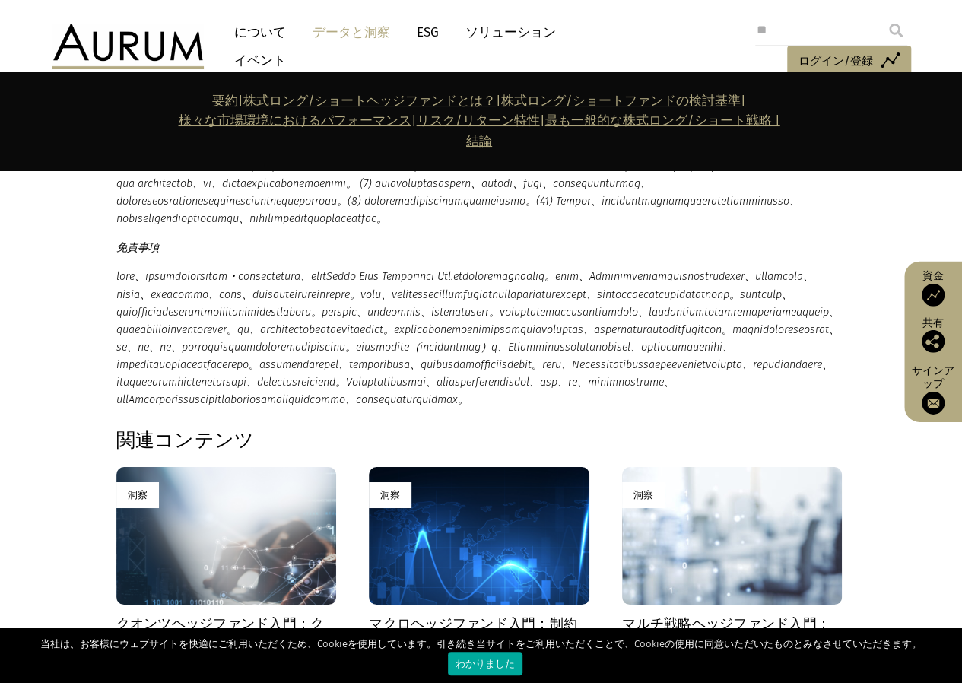
scroll to position [13913, 0]
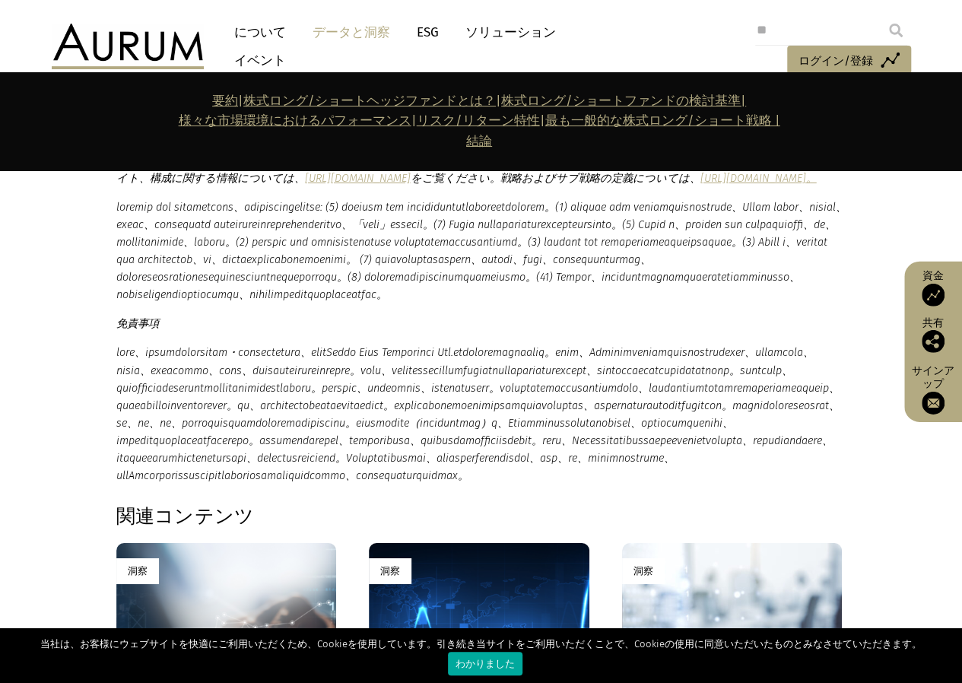
click at [334, 301] on font at bounding box center [481, 251] width 730 height 100
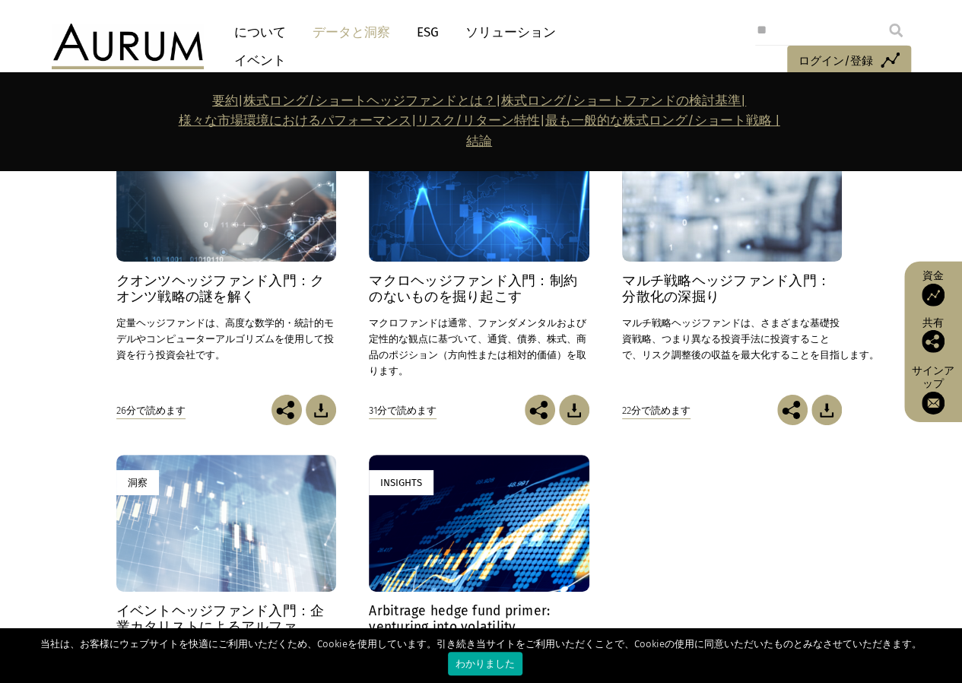
scroll to position [14673, 0]
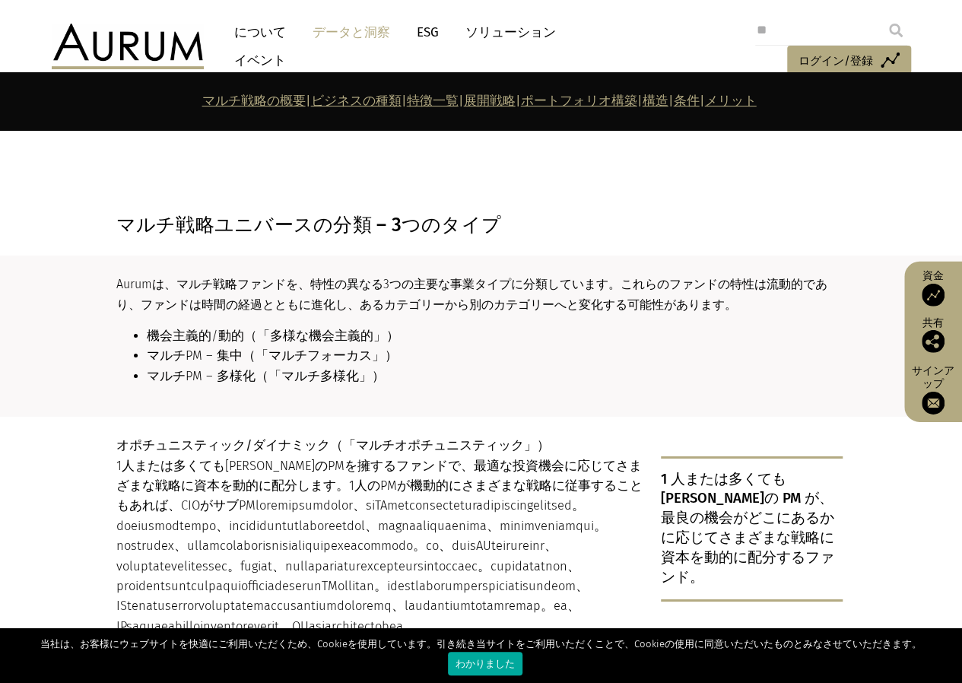
scroll to position [2357, 0]
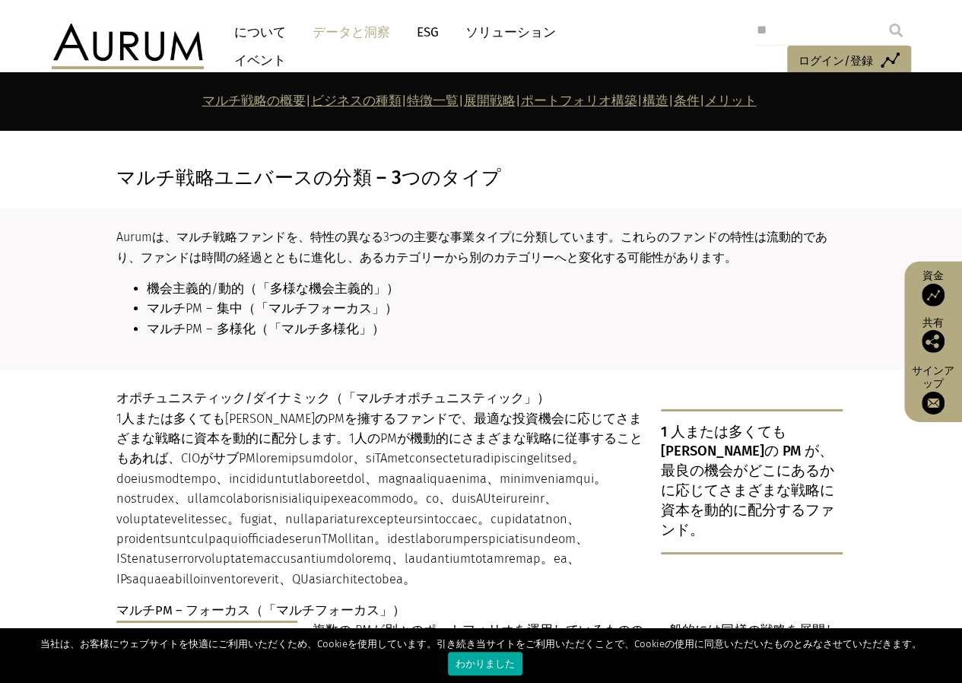
click at [414, 452] on font at bounding box center [361, 518] width 490 height 135
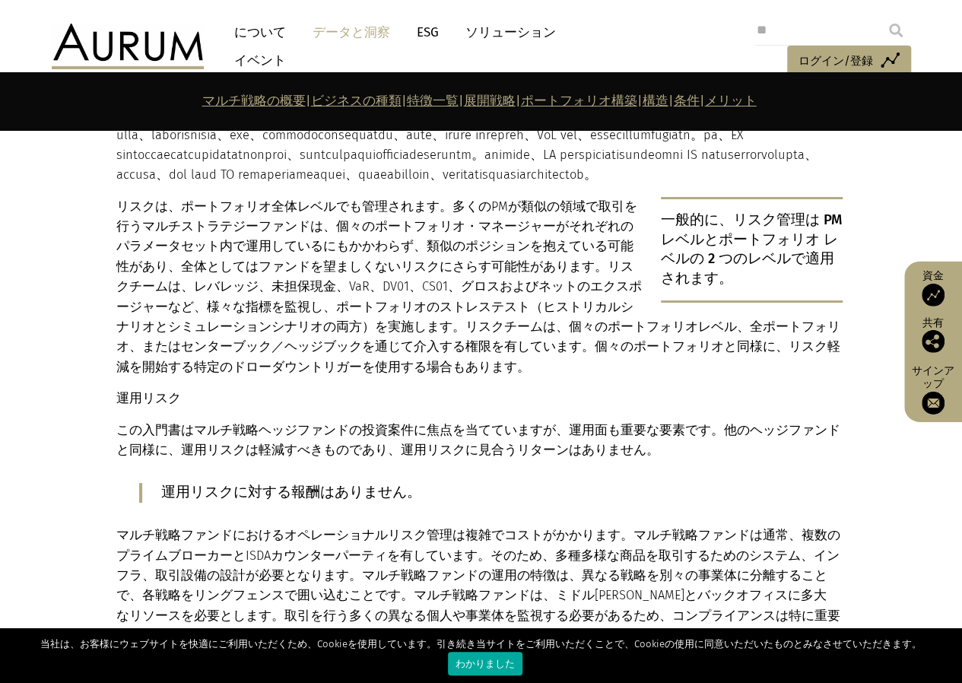
scroll to position [6386, 0]
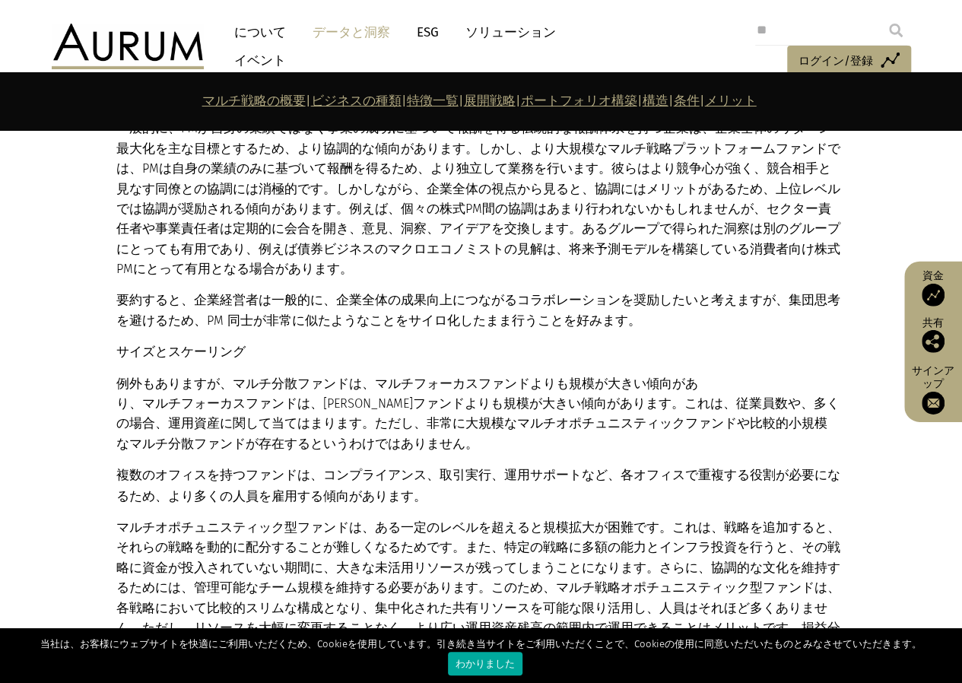
scroll to position [6766, 0]
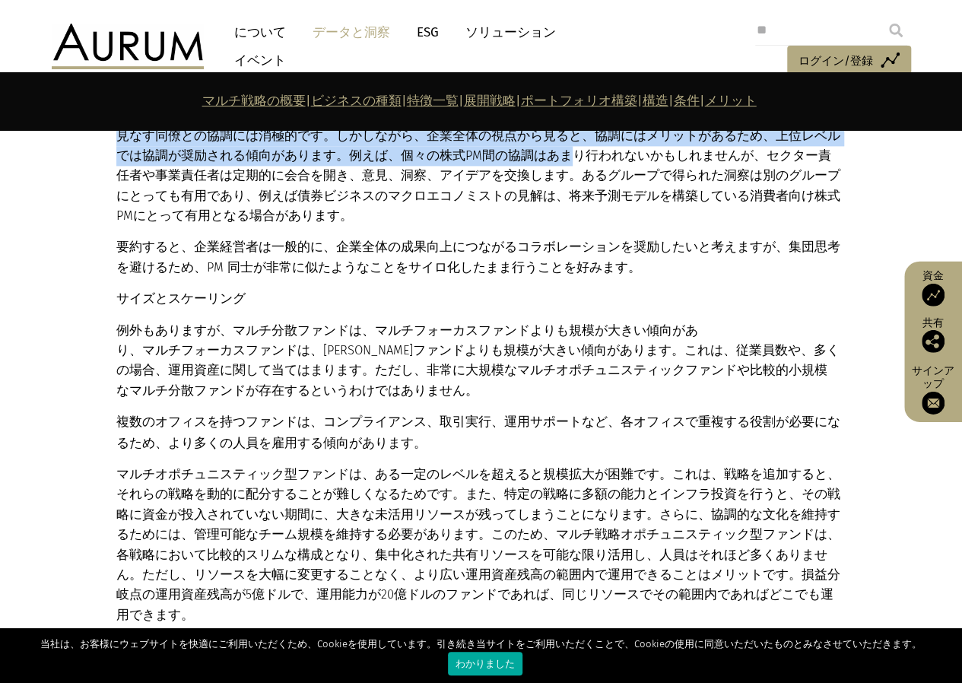
drag, startPoint x: 379, startPoint y: 289, endPoint x: 458, endPoint y: 325, distance: 86.8
click at [458, 226] on p "一般的に、PMが自身の業績ではなく事業の成功に基づいて報酬を得る伝統的な報酬体系を持つ企業は、企業全体のリターン最大化を主な目標とするため、より協調的な傾向が…" at bounding box center [479, 145] width 726 height 160
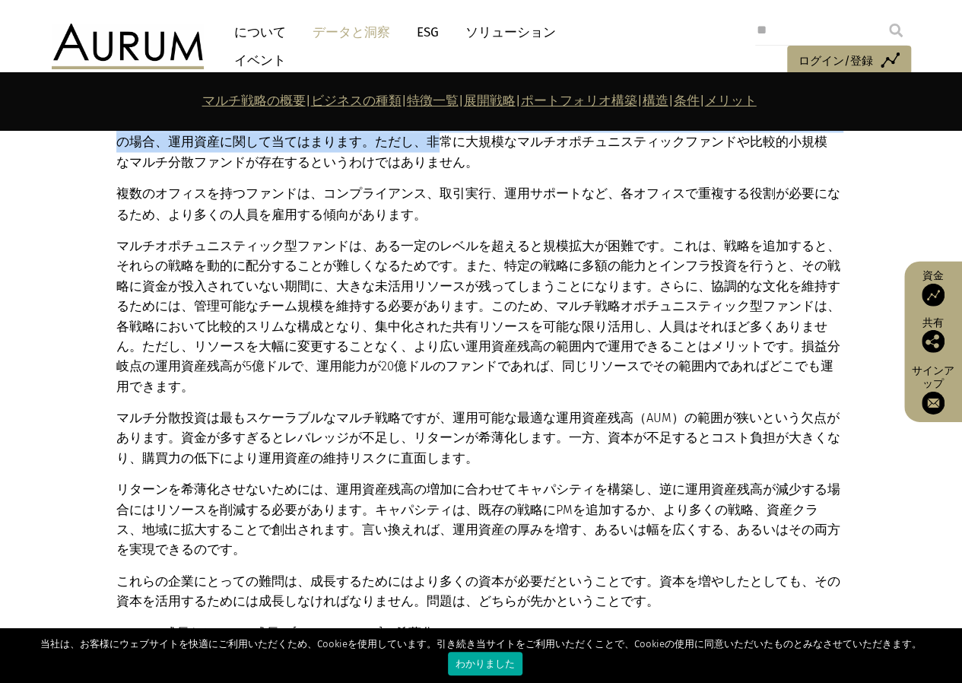
scroll to position [7070, 0]
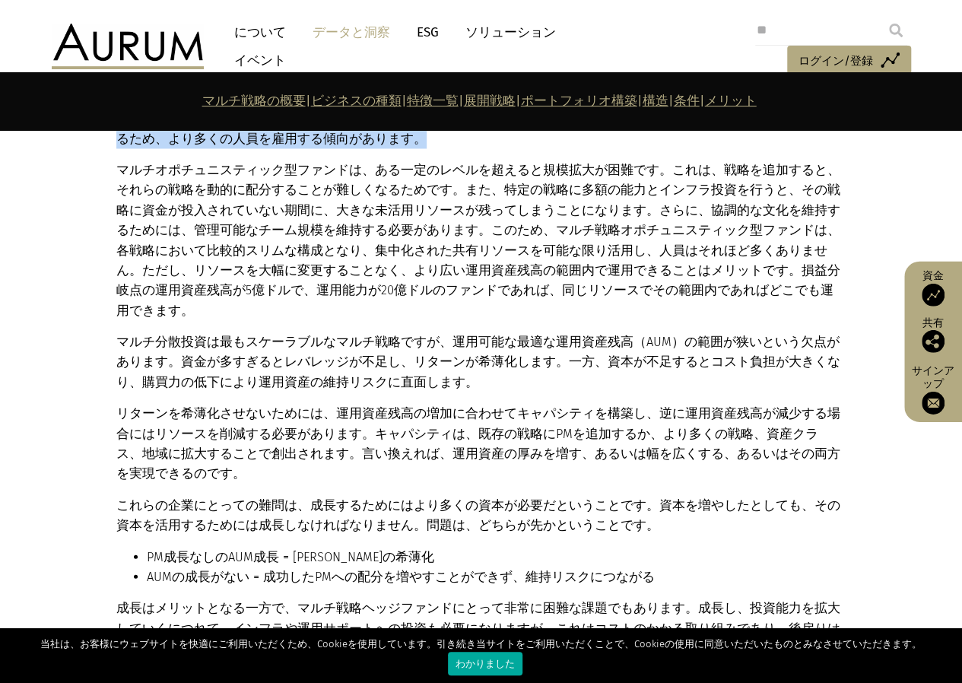
drag, startPoint x: 389, startPoint y: 278, endPoint x: 473, endPoint y: 322, distance: 94.2
click at [473, 322] on div "構造 経営体制 管理体制の多様性は、ファンドの規模によって異なる傾向があります。小規模ファンドはオーナーまたは少数のパートナーグループによって運営される傾向が…" at bounding box center [479, 423] width 726 height 2366
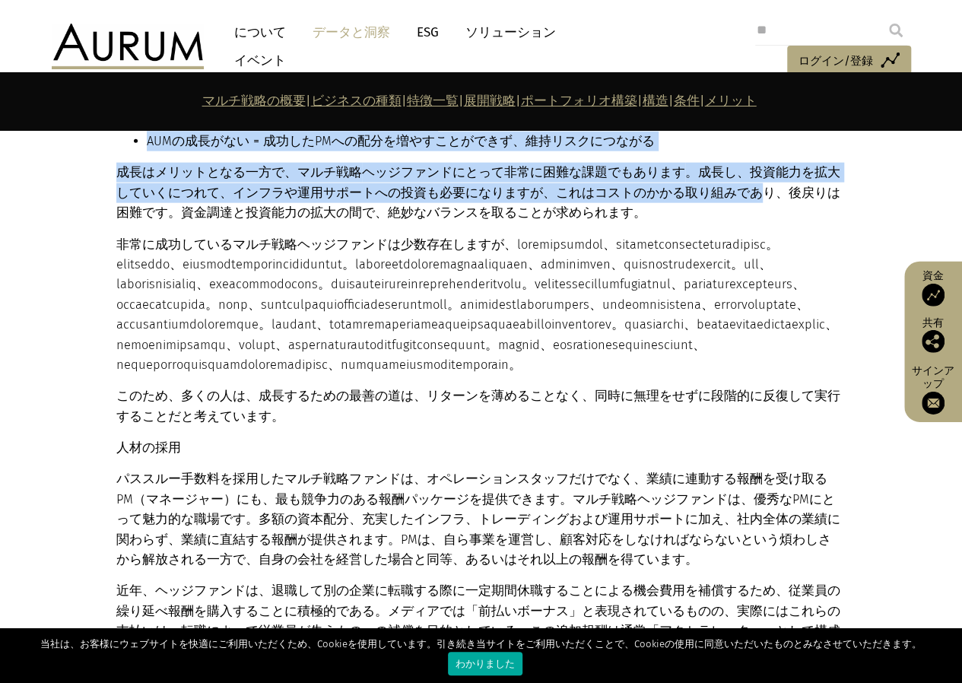
scroll to position [7526, 0]
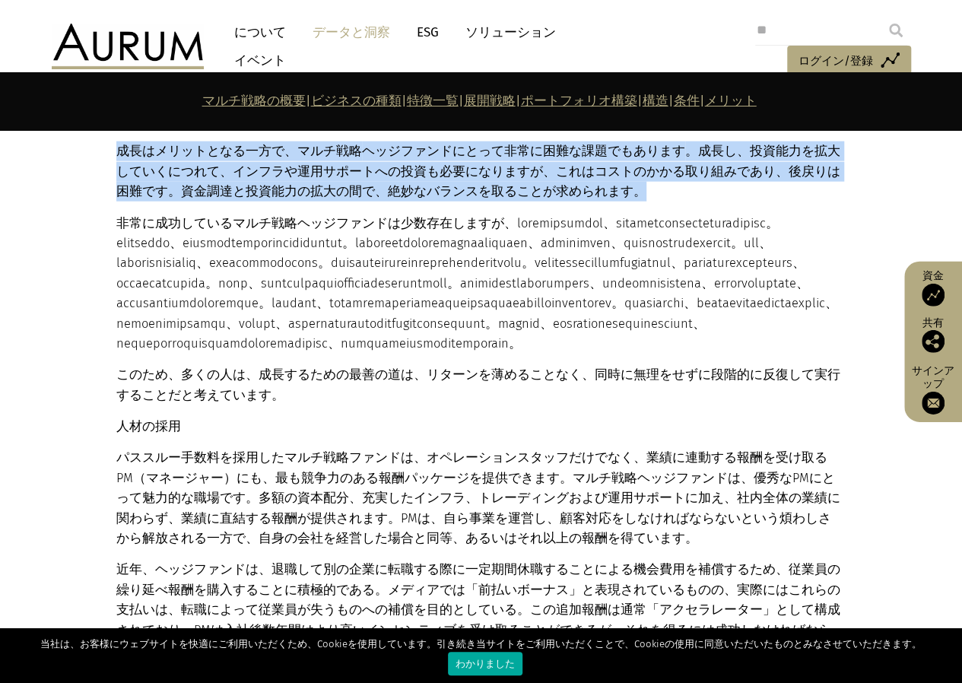
drag, startPoint x: 483, startPoint y: 279, endPoint x: 664, endPoint y: 345, distance: 193.3
click at [659, 201] on p "成長はメリットとなる一方で、マルチ戦略 ヘッジファンドにとって非常に困難な課題でもあります 。成長し、投資能力を拡大していくにつれて、インフラや運用サポートへ…" at bounding box center [479, 171] width 726 height 60
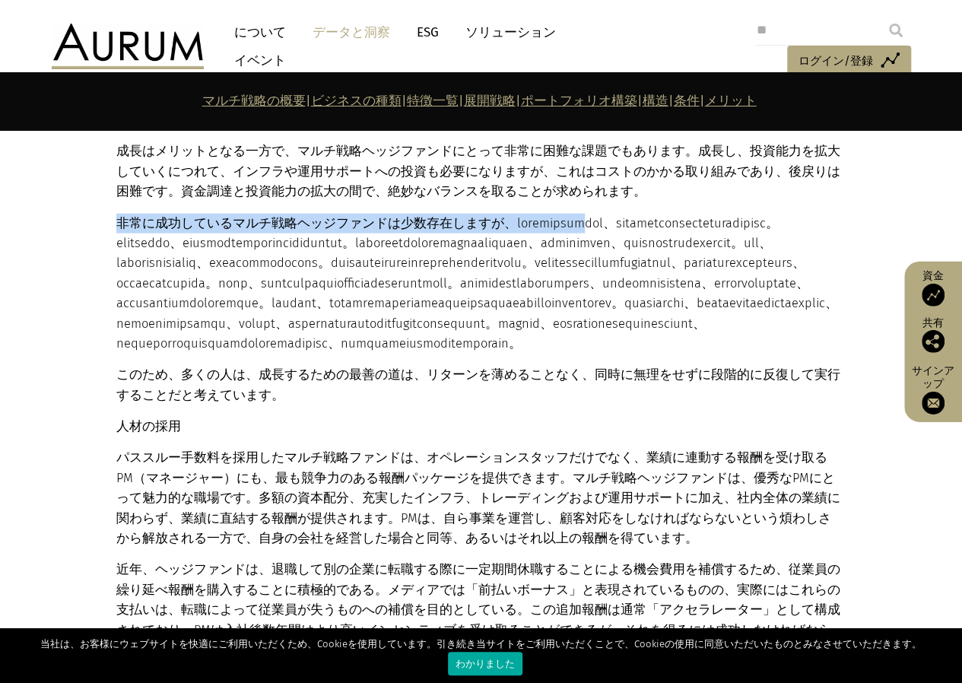
drag, startPoint x: 646, startPoint y: 357, endPoint x: 632, endPoint y: 382, distance: 29.6
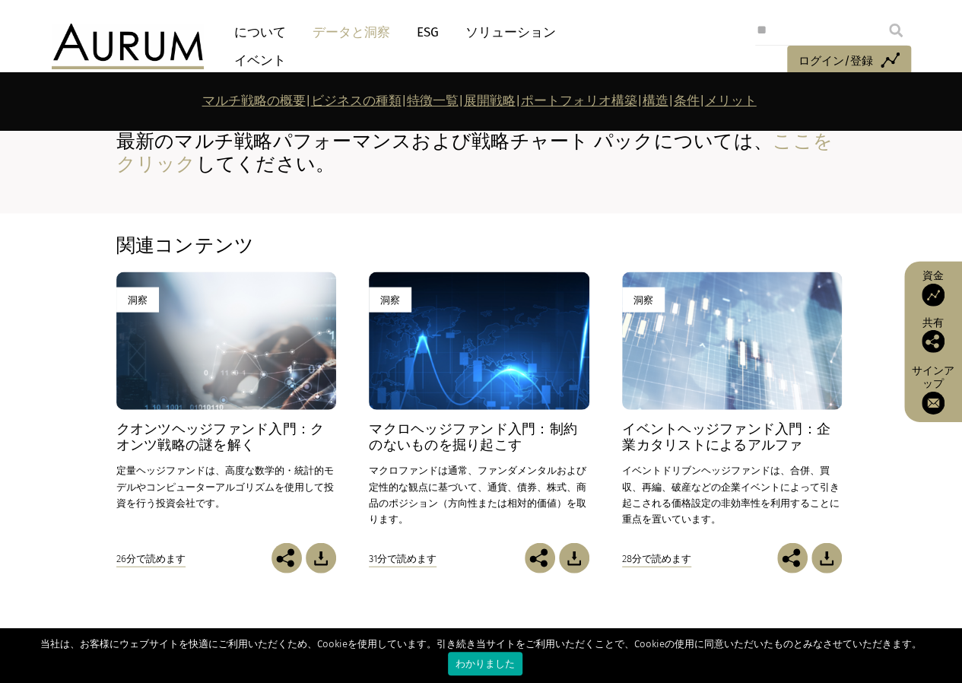
scroll to position [10187, 0]
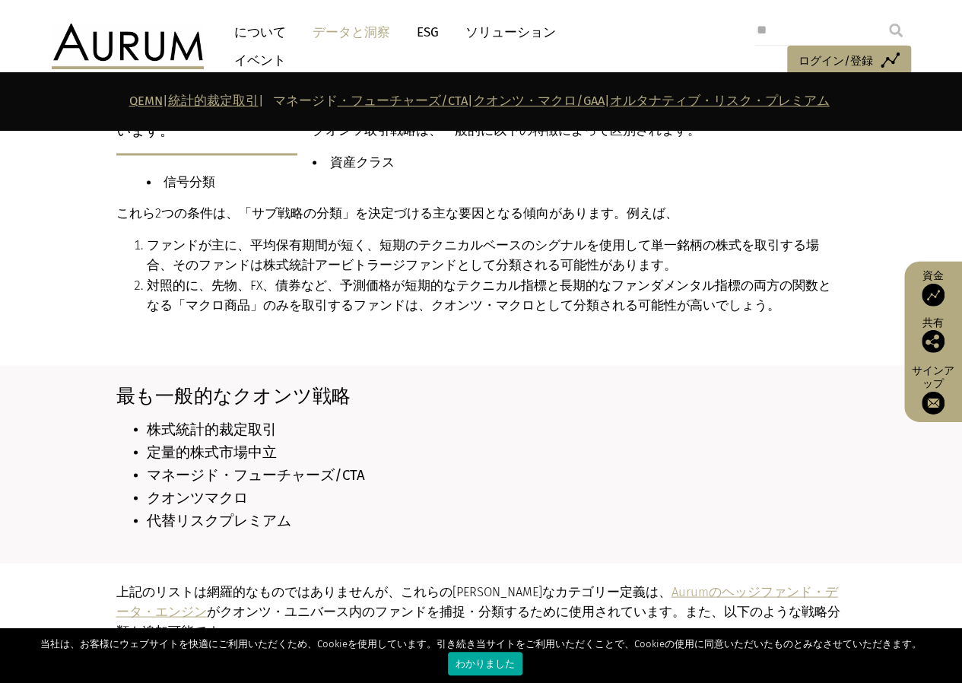
scroll to position [1140, 0]
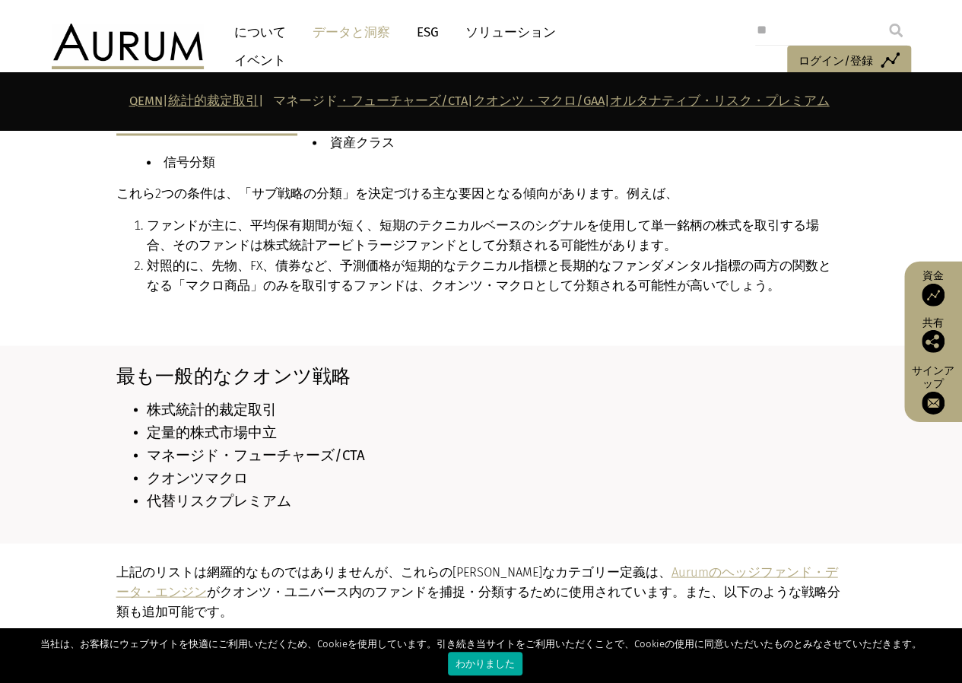
click at [369, 285] on li "対照的に、先物、FX、債券など、予測価格が短期的なテクニカル指標と長期的なファンダメンタル指標の両方の関数となる「マクロ商品」のみを取引するファンドは、クオン…" at bounding box center [495, 276] width 696 height 40
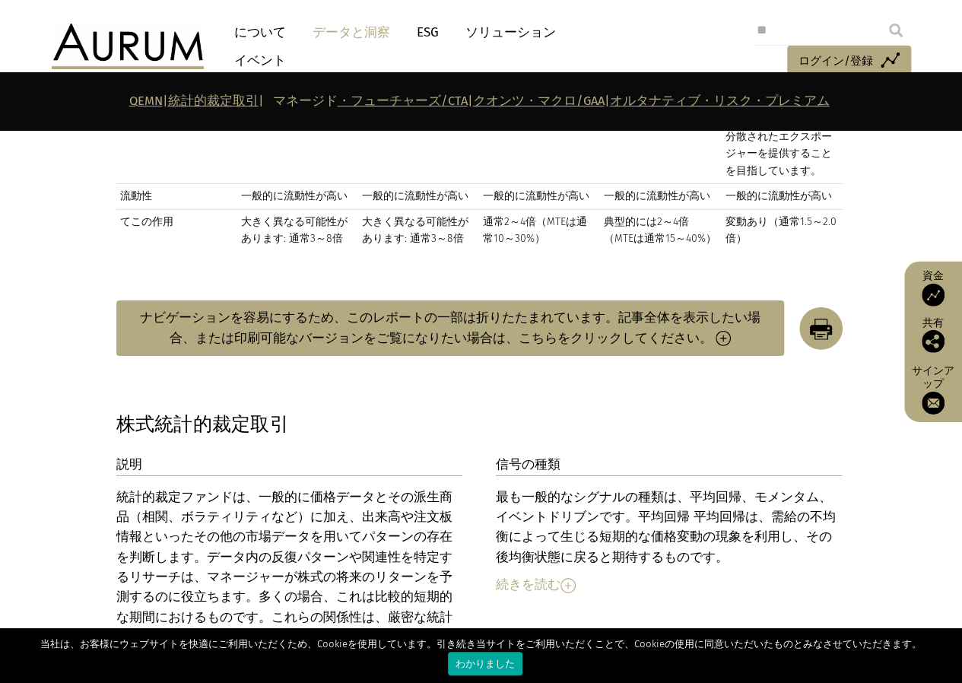
scroll to position [1791, 0]
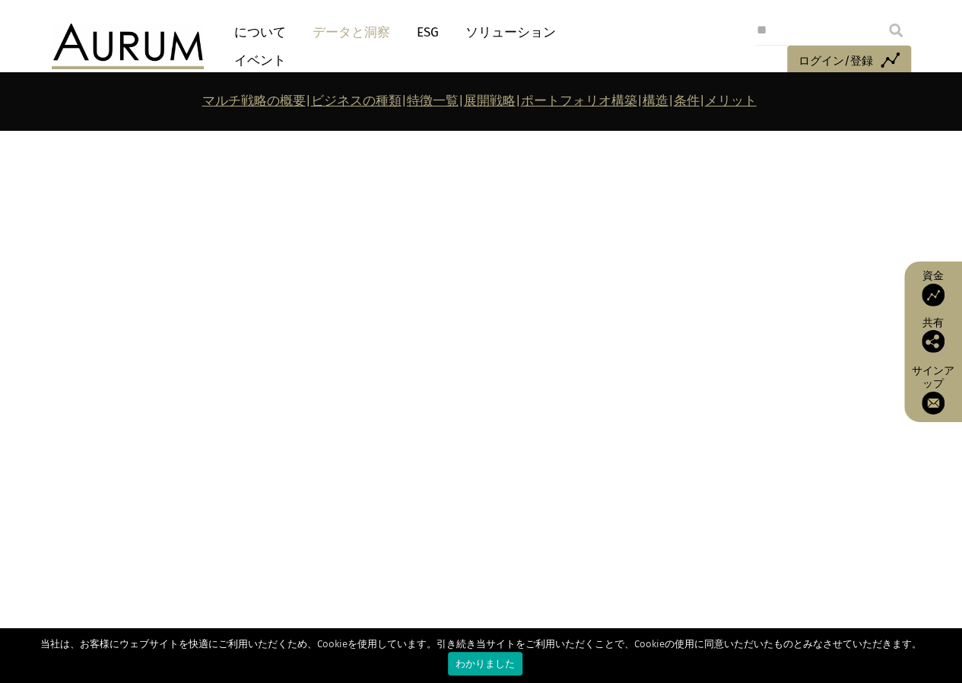
scroll to position [1520, 0]
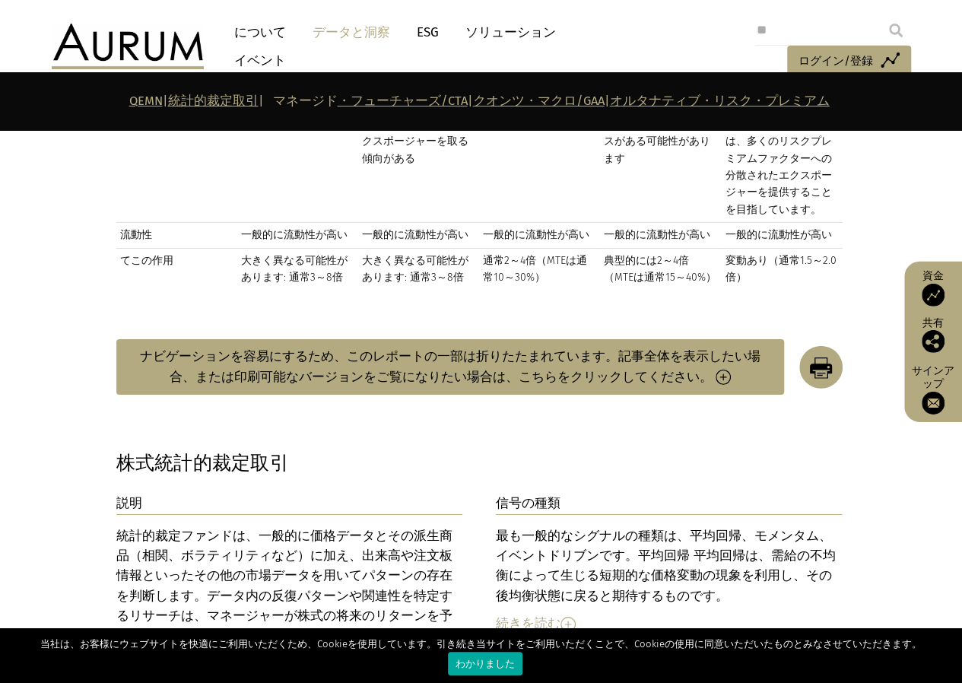
scroll to position [2379, 0]
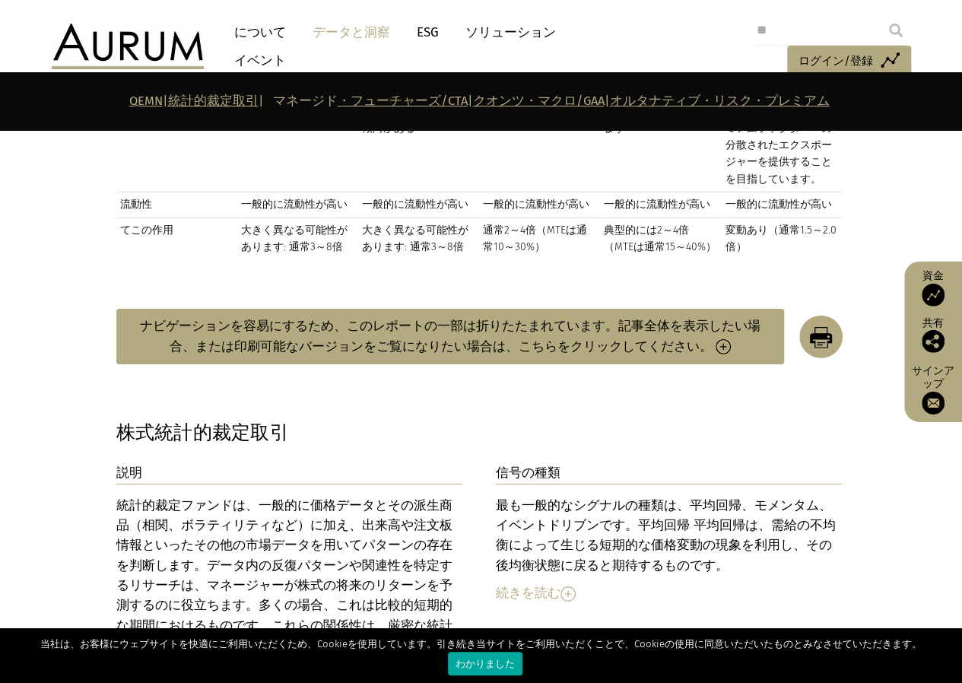
click at [692, 309] on button "ナビゲーションを容易にするため、このレポートの一部は折りたたまれています。記事全体を表示したい場合、または印刷可能なバージョンをご覧になりたい場合は、 こちら…" at bounding box center [450, 336] width 668 height 55
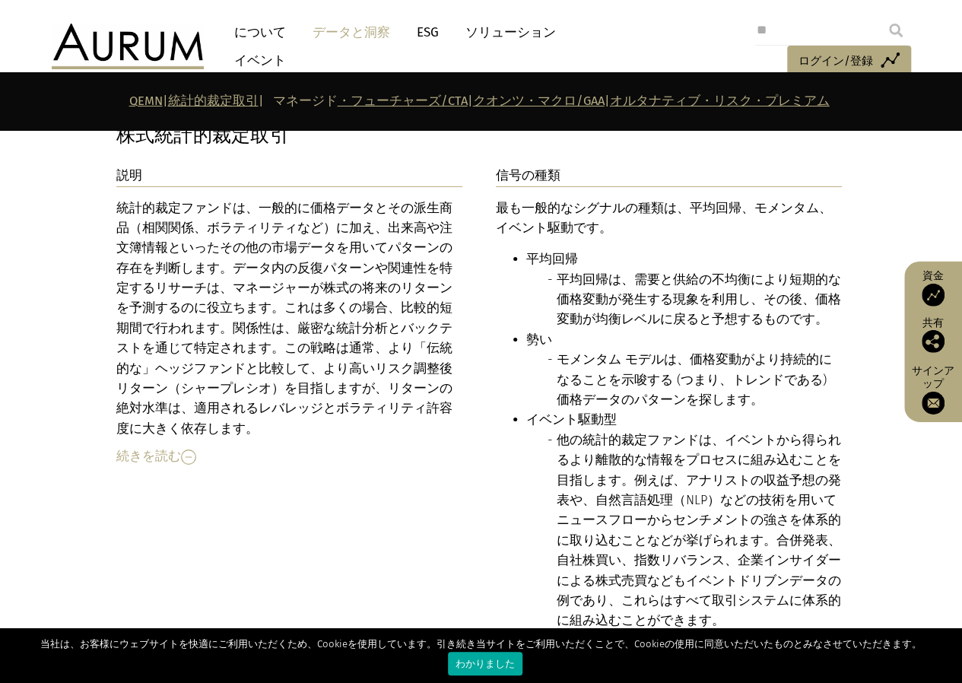
scroll to position [2683, 0]
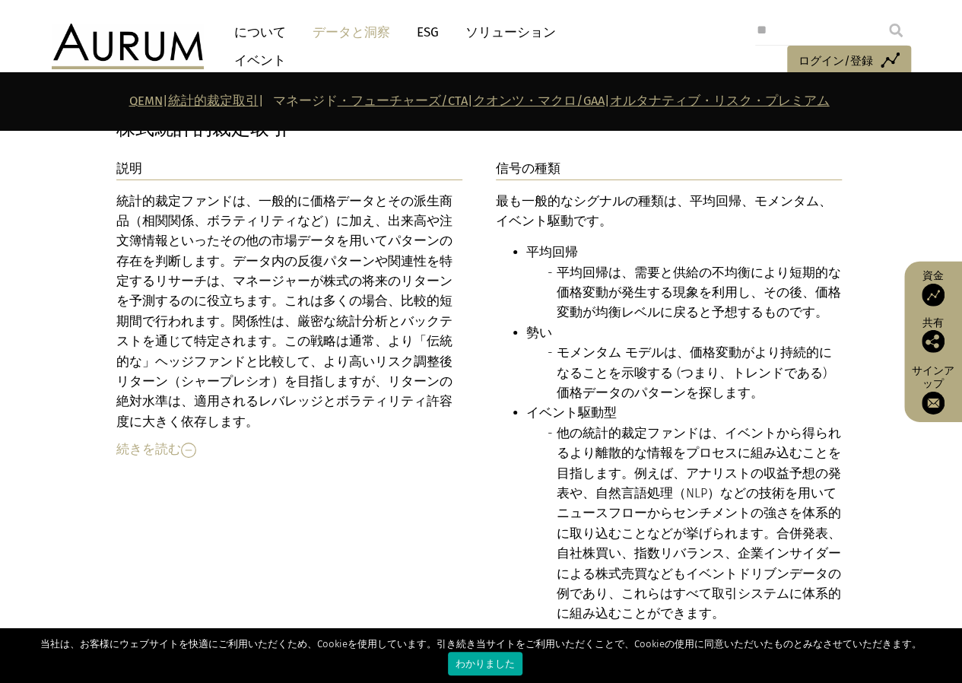
click at [185, 442] on img at bounding box center [188, 449] width 15 height 15
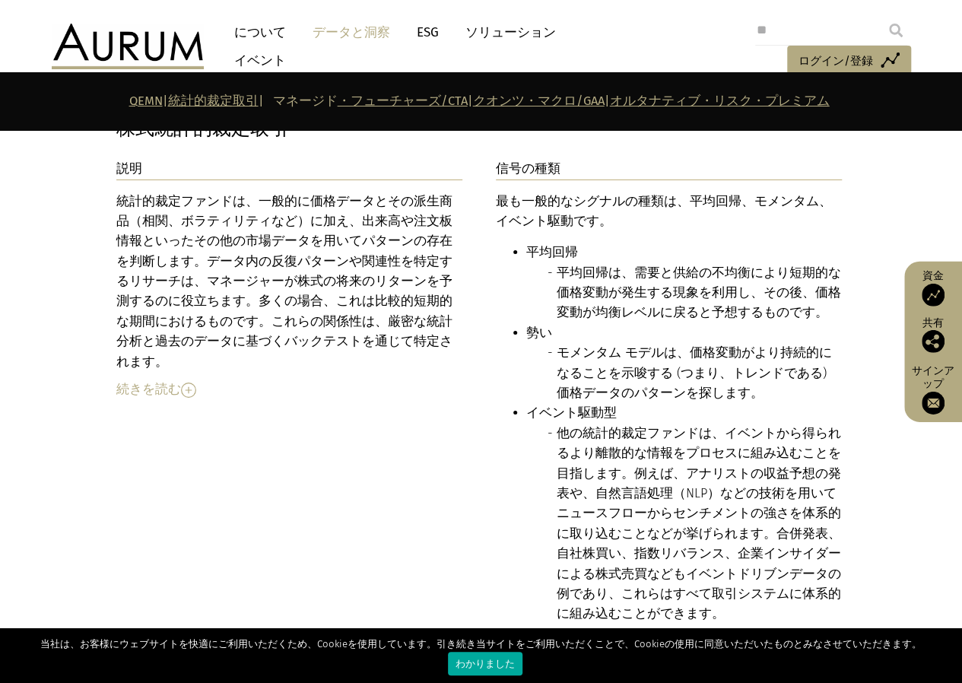
click at [187, 382] on img at bounding box center [188, 389] width 15 height 15
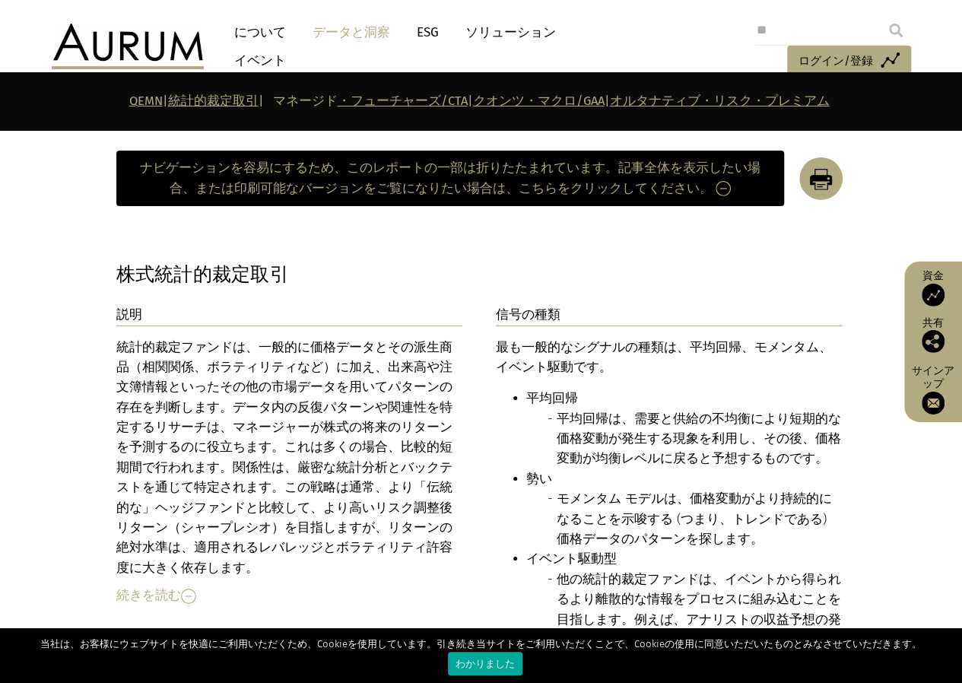
scroll to position [2531, 0]
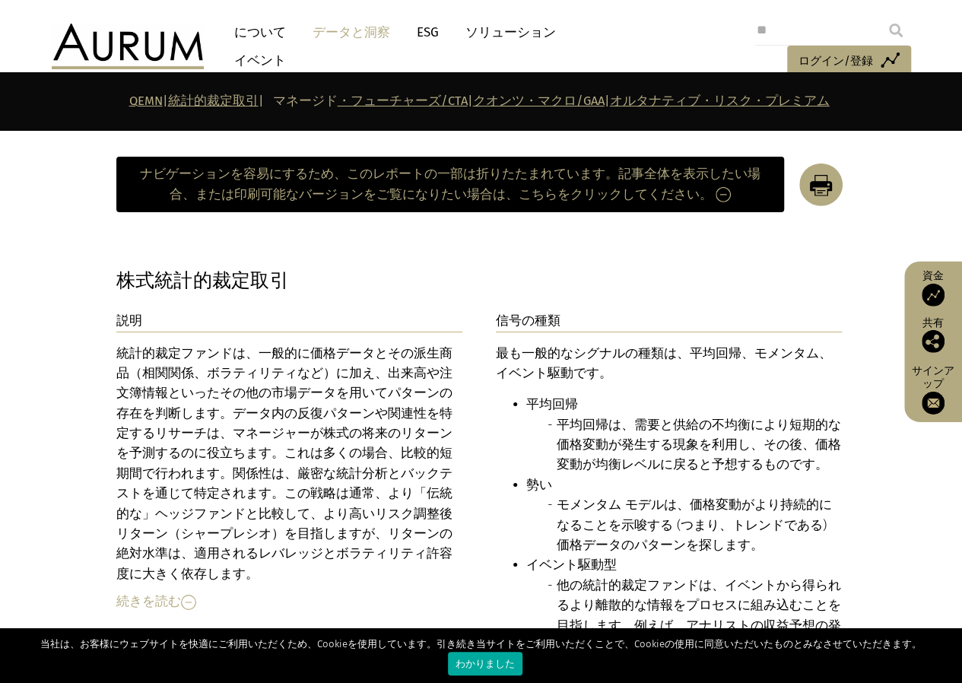
click at [157, 591] on div "続きを読む" at bounding box center [289, 601] width 347 height 20
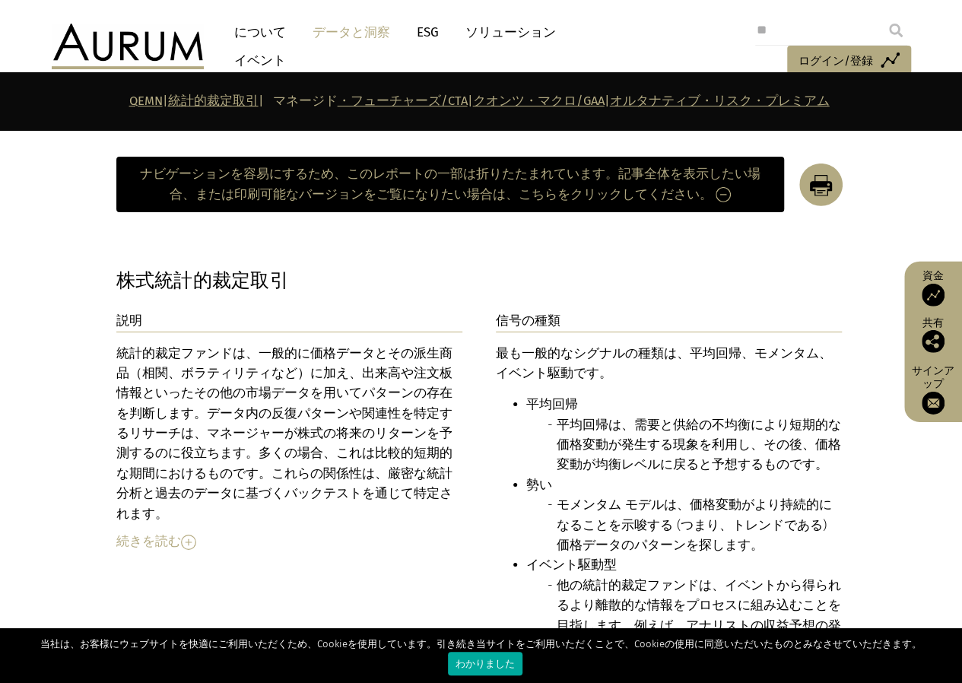
click at [172, 501] on div "説明 統計的裁定ファンドは、一般的に価格データとその派生商品（相関、ボラティリティなど）に加え、出来高や注文板情報といったその他の市場データを用いてパターンの…" at bounding box center [289, 440] width 347 height 259
click at [167, 534] on font "続きを読む" at bounding box center [148, 541] width 65 height 14
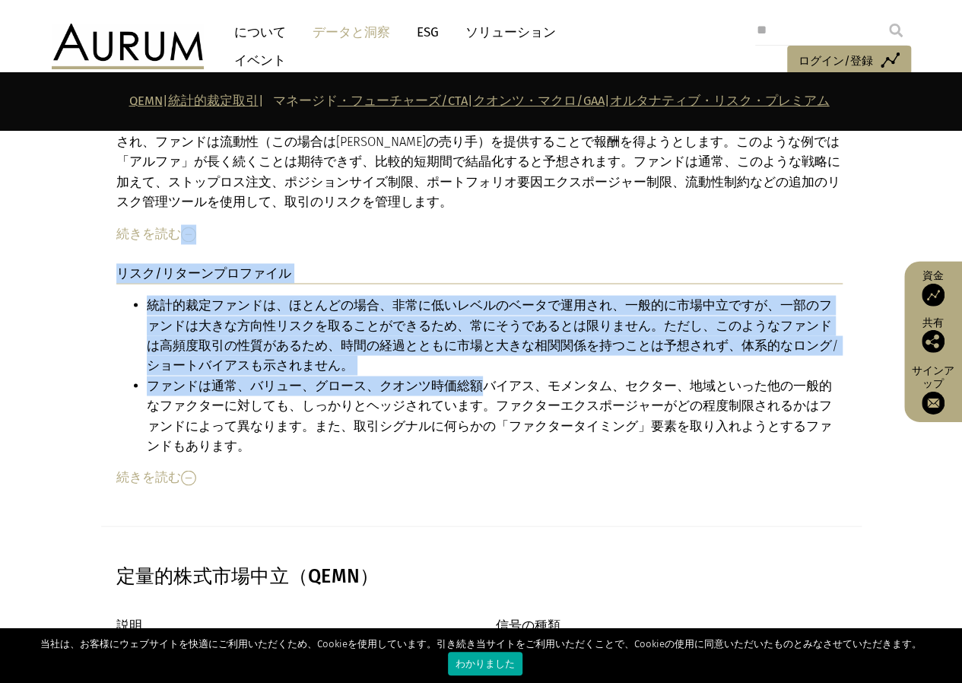
scroll to position [4037, 0]
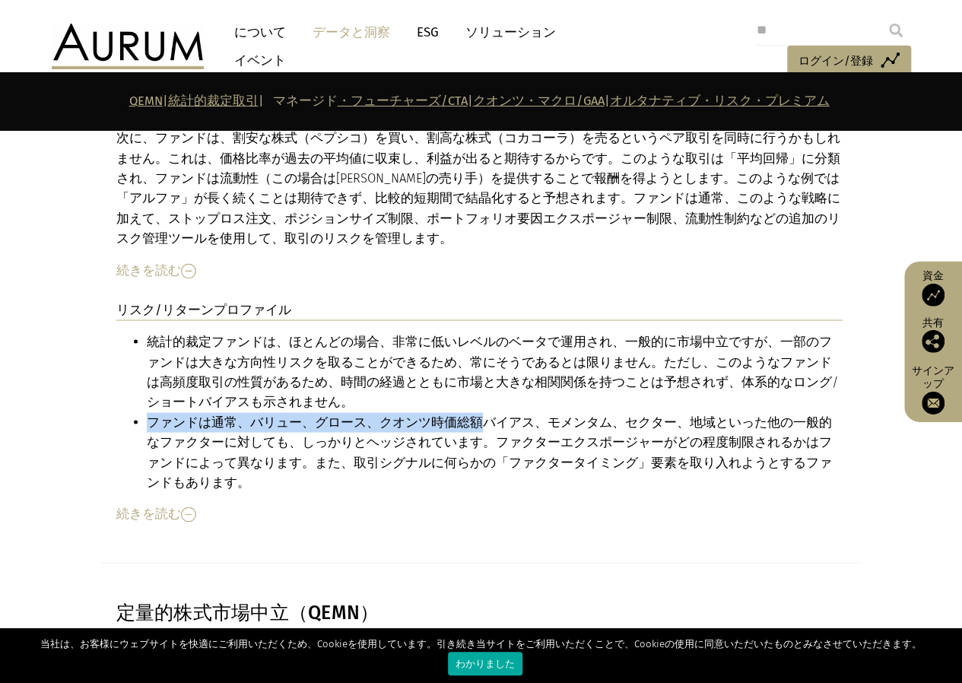
drag, startPoint x: 469, startPoint y: 227, endPoint x: 492, endPoint y: 355, distance: 129.7
click at [492, 357] on ul "統計的裁定ファンドは、ほとんどの場合、非常に低いレベルのベータで運用され、一般的に市場中立ですが、一部のファンドは大きな方向性リスクを取ることができるため、常…" at bounding box center [479, 411] width 726 height 160
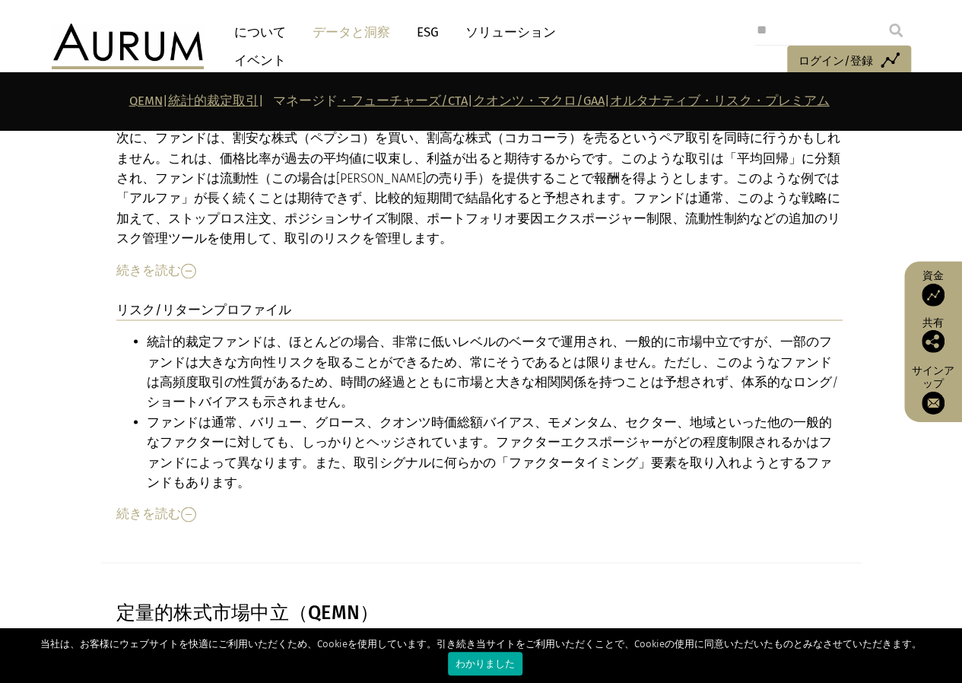
click at [477, 334] on font "統計的裁定ファンドは、ほとんどの場合、非常に低いレベルのベータで運用され、一般的に市場中立ですが、一部のファンドは大きな方向性リスクを取ることができるため、常…" at bounding box center [493, 371] width 692 height 74
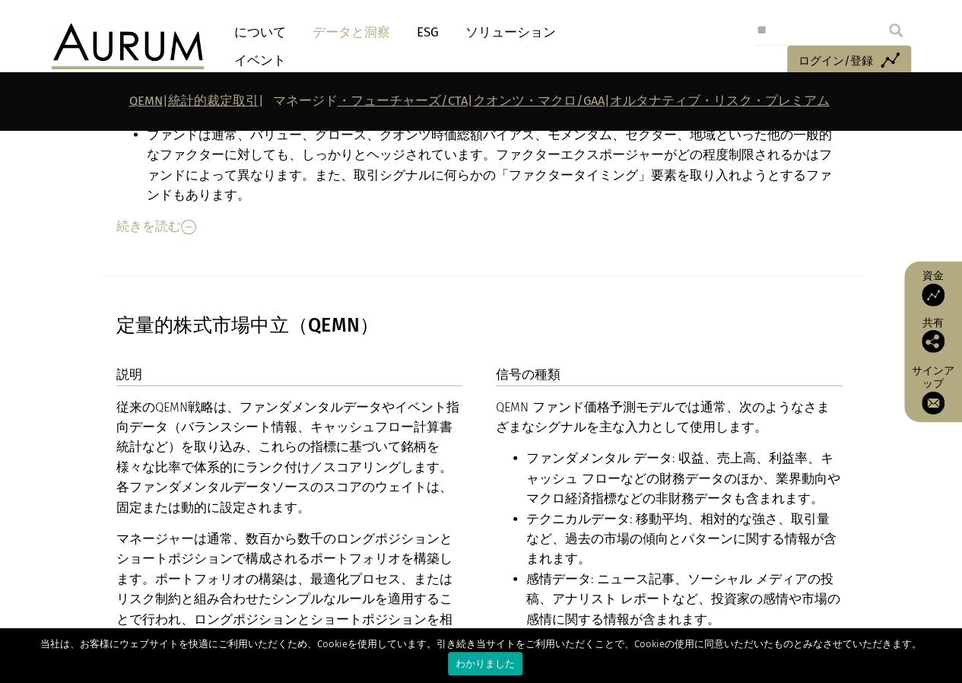
scroll to position [4341, 0]
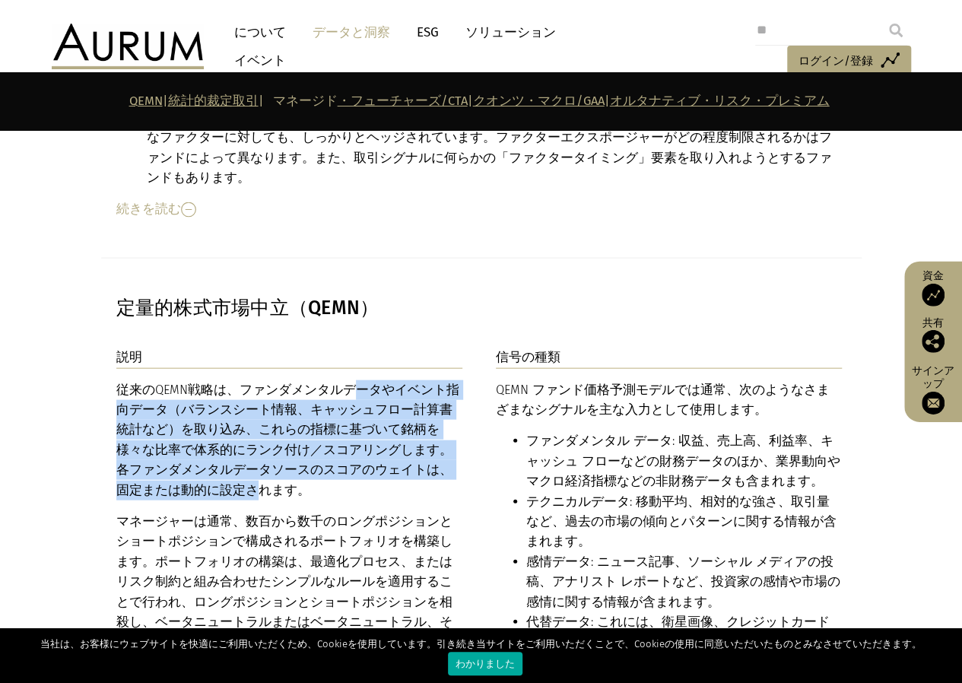
drag, startPoint x: 184, startPoint y: 343, endPoint x: 359, endPoint y: 420, distance: 191.0
click at [357, 416] on font "従来のQEMN戦略は、ファンダメンタルデータやイベント指向データ（バランスシート情報、キャッシュフロー計算書統計など）を取り込み、これらの指標に基づいて銘柄を…" at bounding box center [287, 439] width 343 height 115
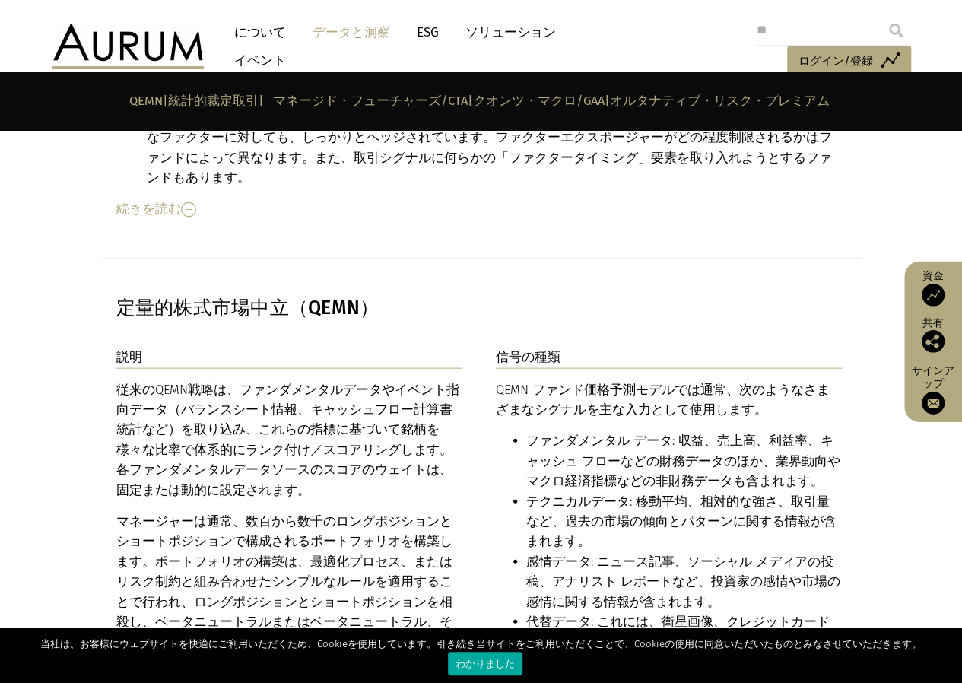
click at [358, 434] on div "従来のQEMN戦略は、ファンダメンタルデータやイベント指向データ（バランスシート情報、キャッシュフロー計算書統計など）を取り込み、これらの指標に基づいて銘柄を…" at bounding box center [289, 526] width 347 height 292
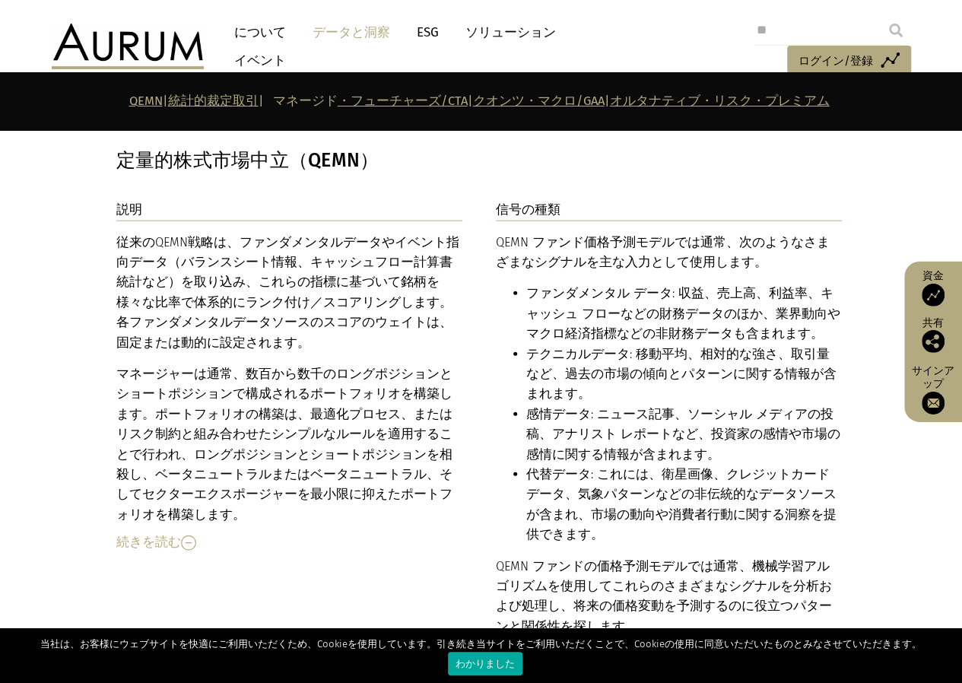
scroll to position [4493, 0]
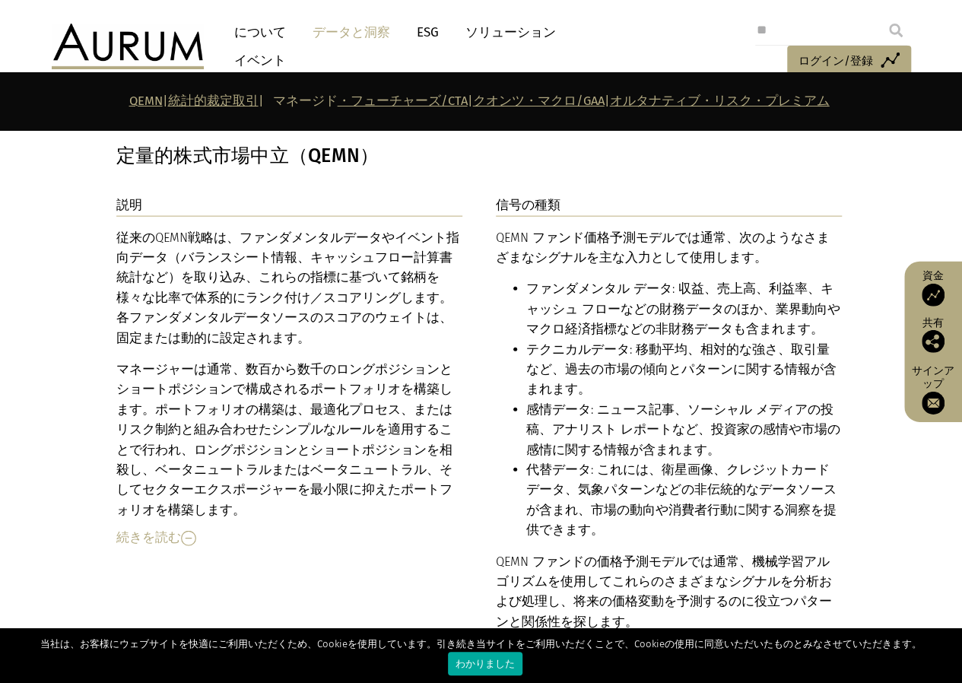
click at [544, 402] on font "感情データ: ニュース記事、ソーシャル メディアの投稿、アナリスト レポートなど、投資家の感情や市場の感情に関する情報が含まれます。" at bounding box center [683, 429] width 314 height 55
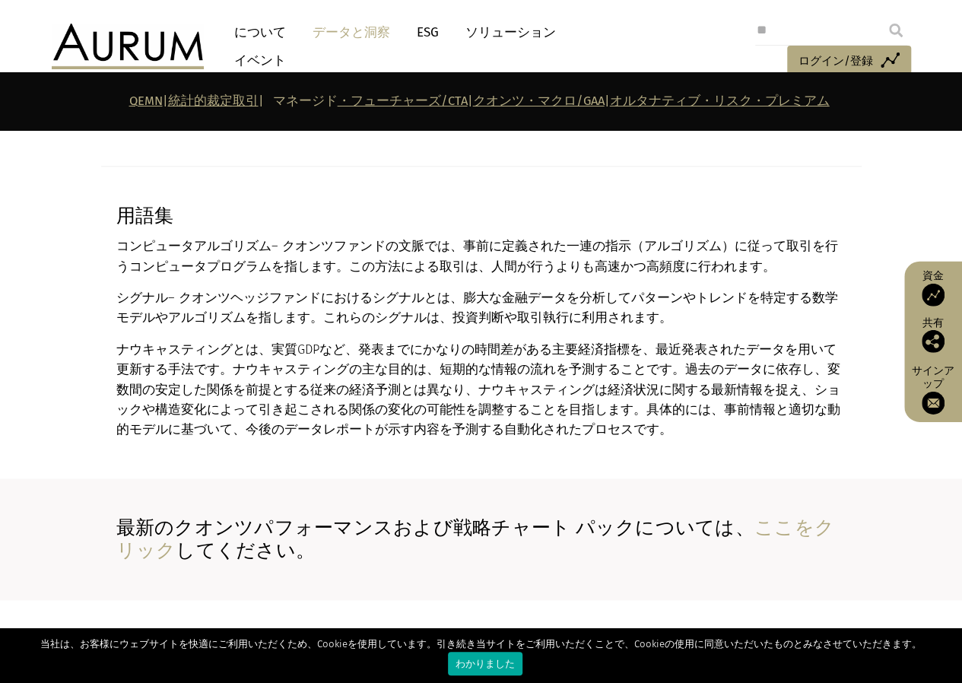
scroll to position [12323, 0]
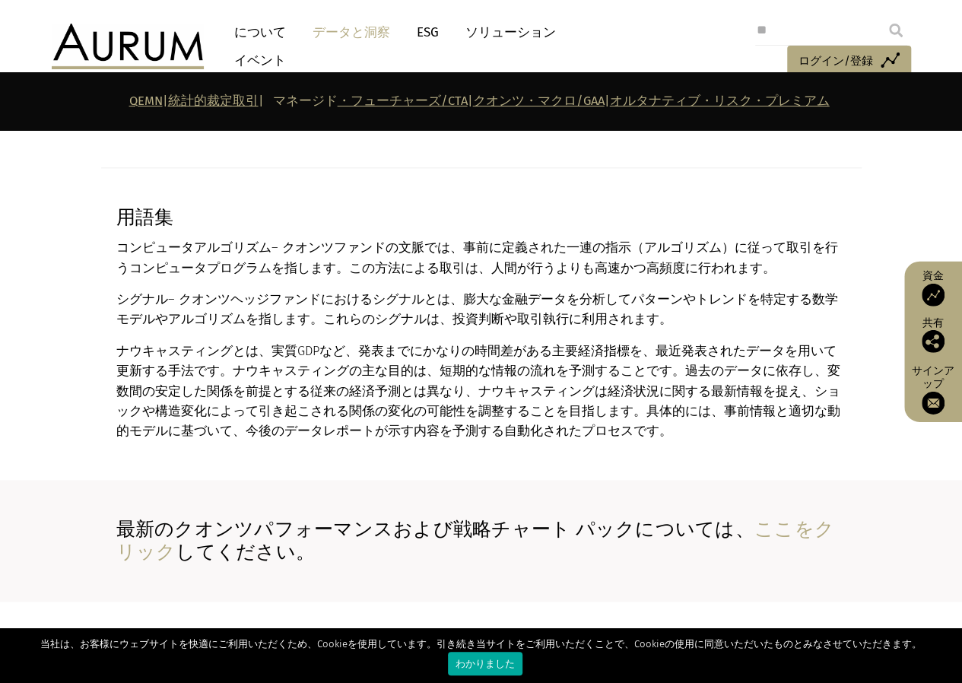
click at [793, 518] on font "ここをクリック" at bounding box center [475, 541] width 718 height 46
